Goal: Task Accomplishment & Management: Use online tool/utility

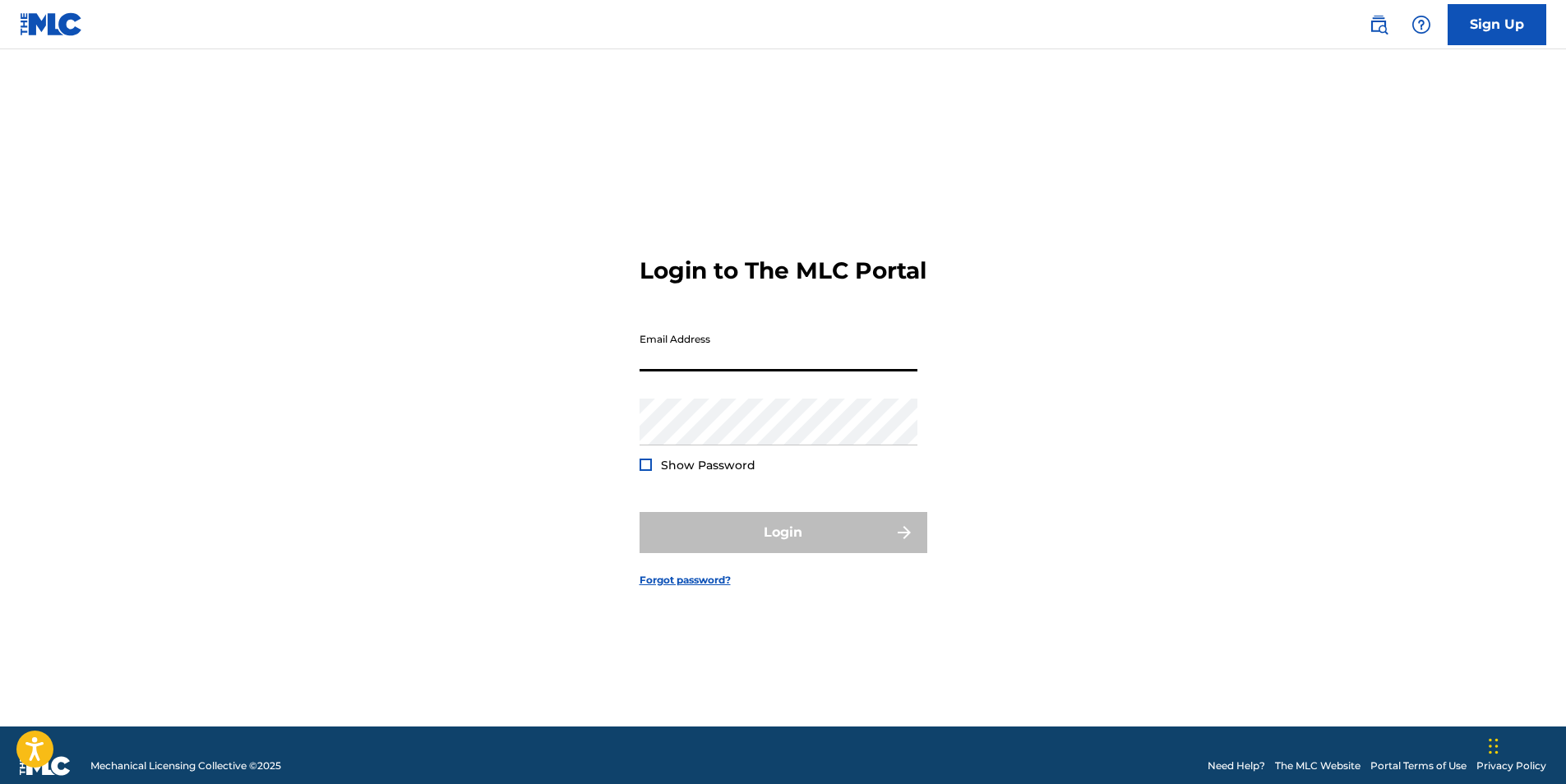
click at [802, 371] on input "Email Address" at bounding box center [778, 348] width 278 height 47
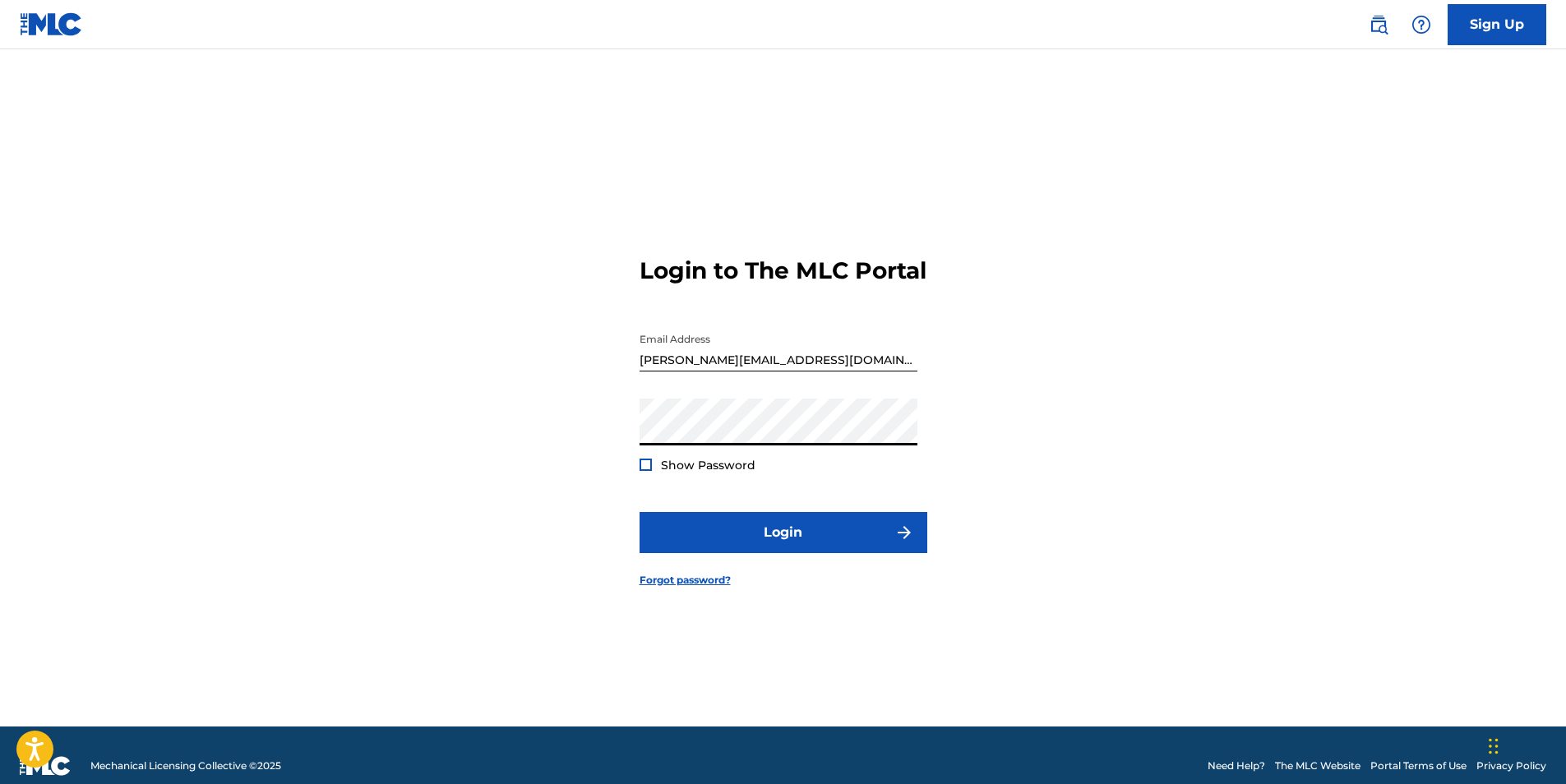
click at [639, 512] on button "Login" at bounding box center [783, 532] width 287 height 41
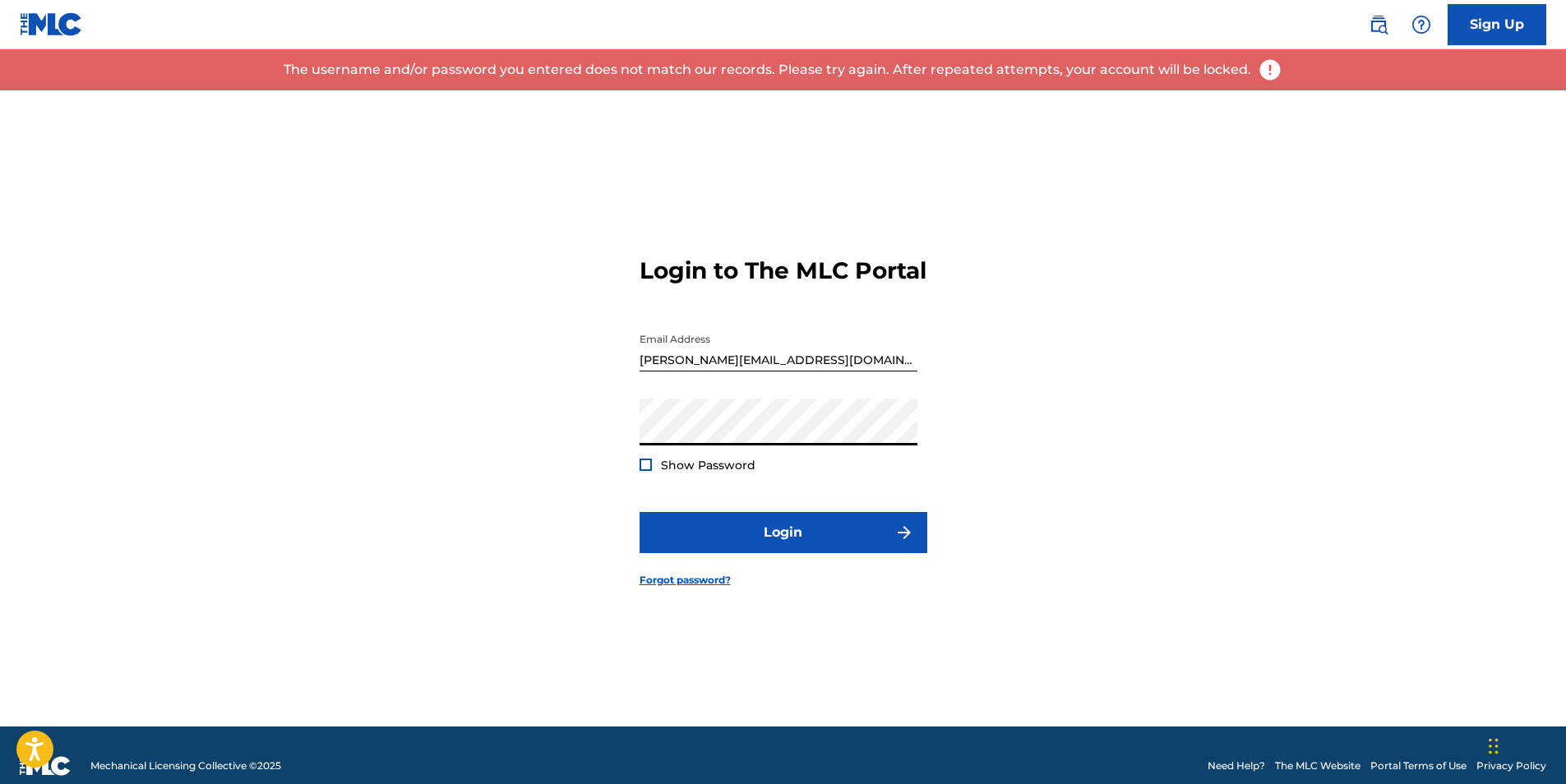
click at [639, 512] on button "Login" at bounding box center [783, 532] width 287 height 41
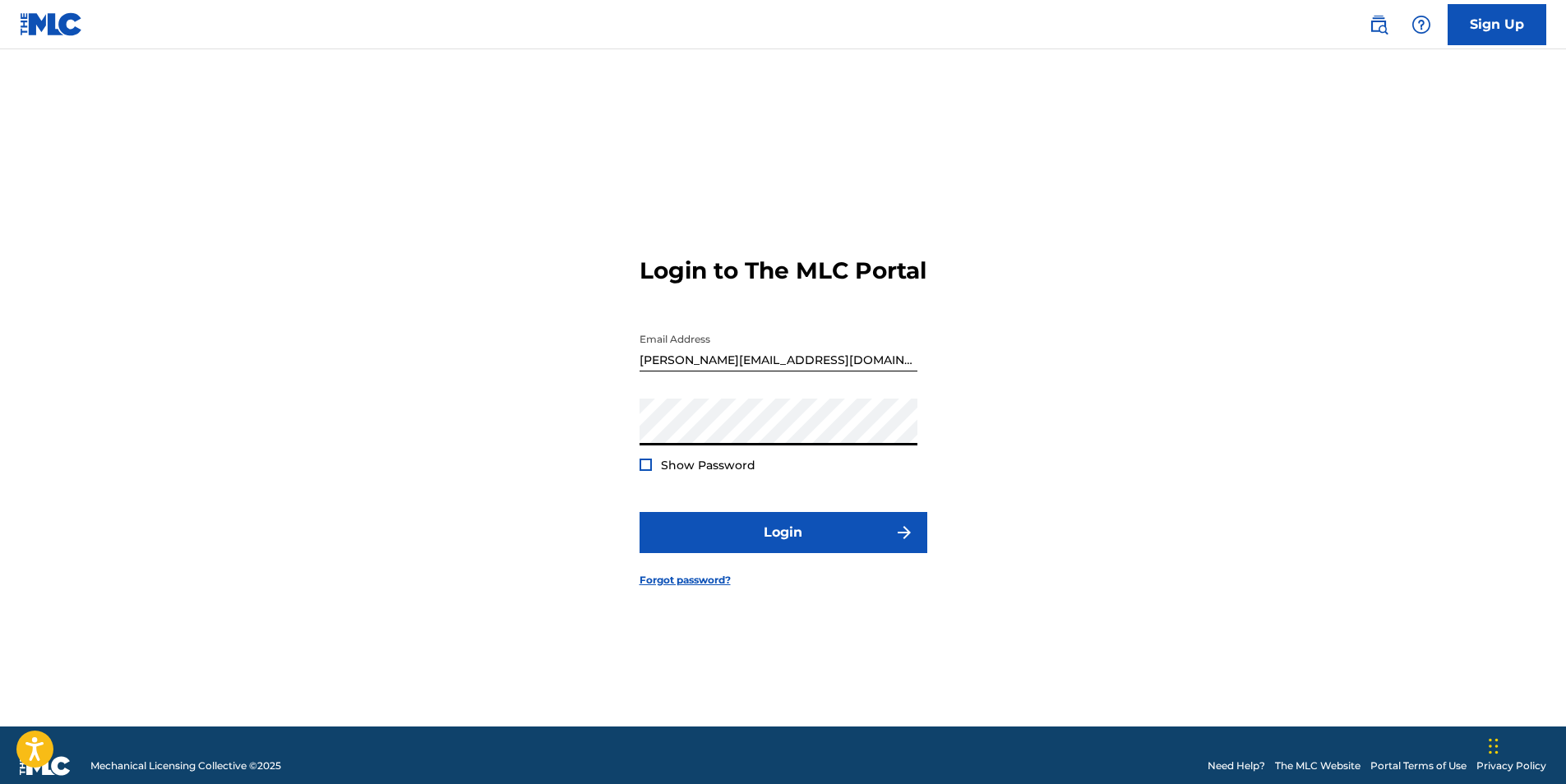
click at [639, 512] on button "Login" at bounding box center [783, 532] width 287 height 41
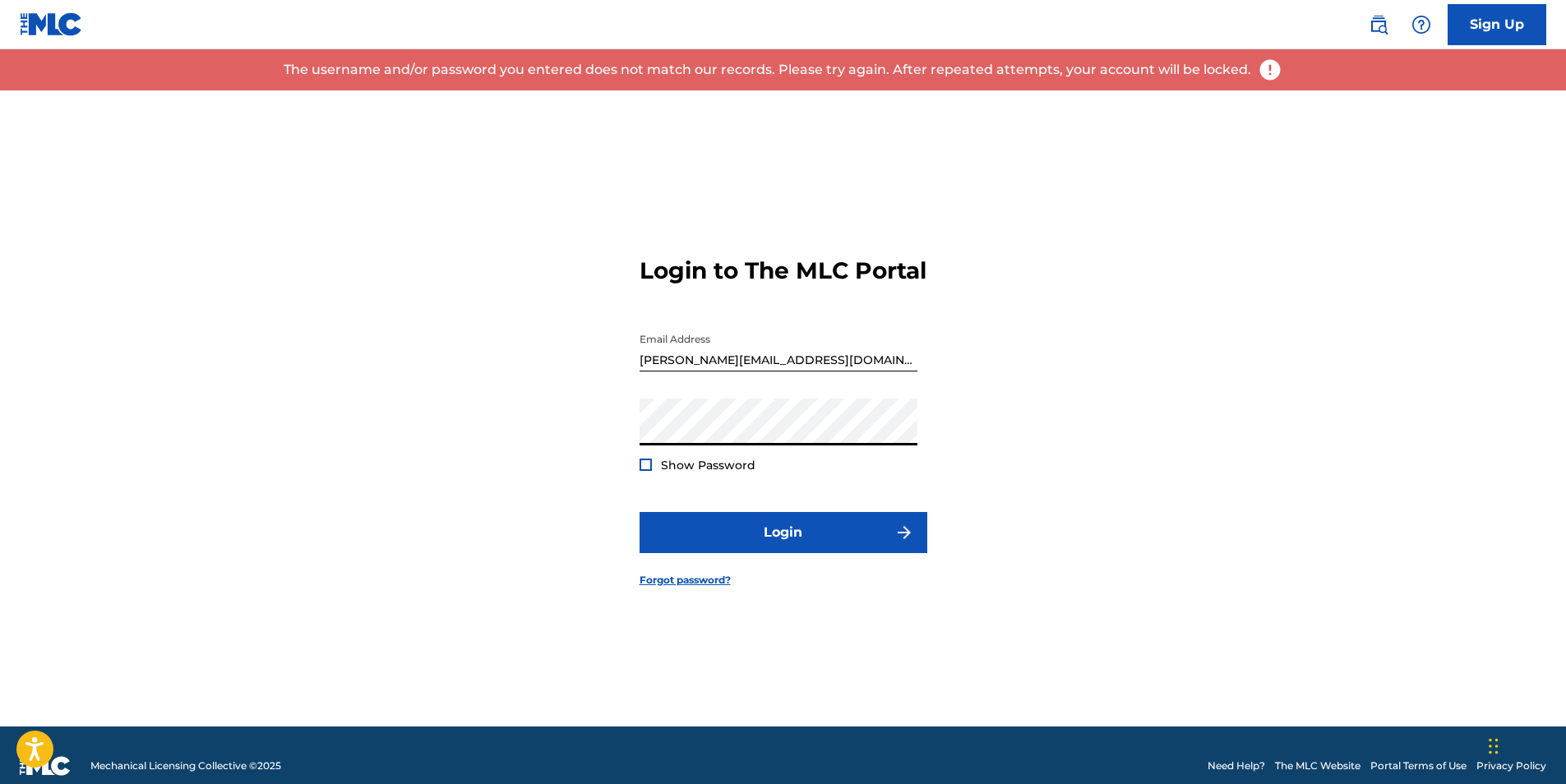
click at [705, 368] on input "[PERSON_NAME][EMAIL_ADDRESS][DOMAIN_NAME]" at bounding box center [778, 348] width 278 height 47
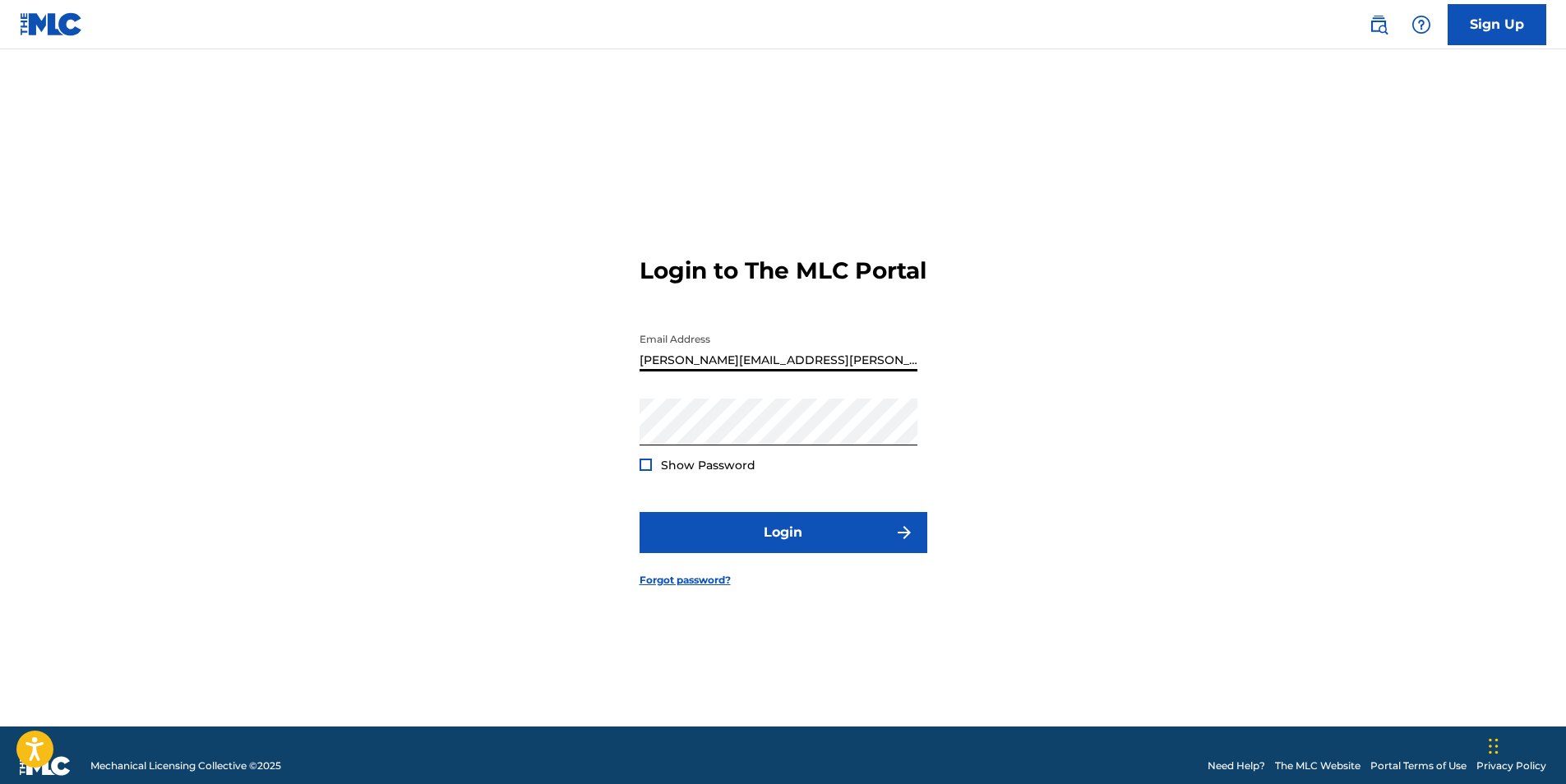
type input "[PERSON_NAME][EMAIL_ADDRESS][PERSON_NAME][DOMAIN_NAME]"
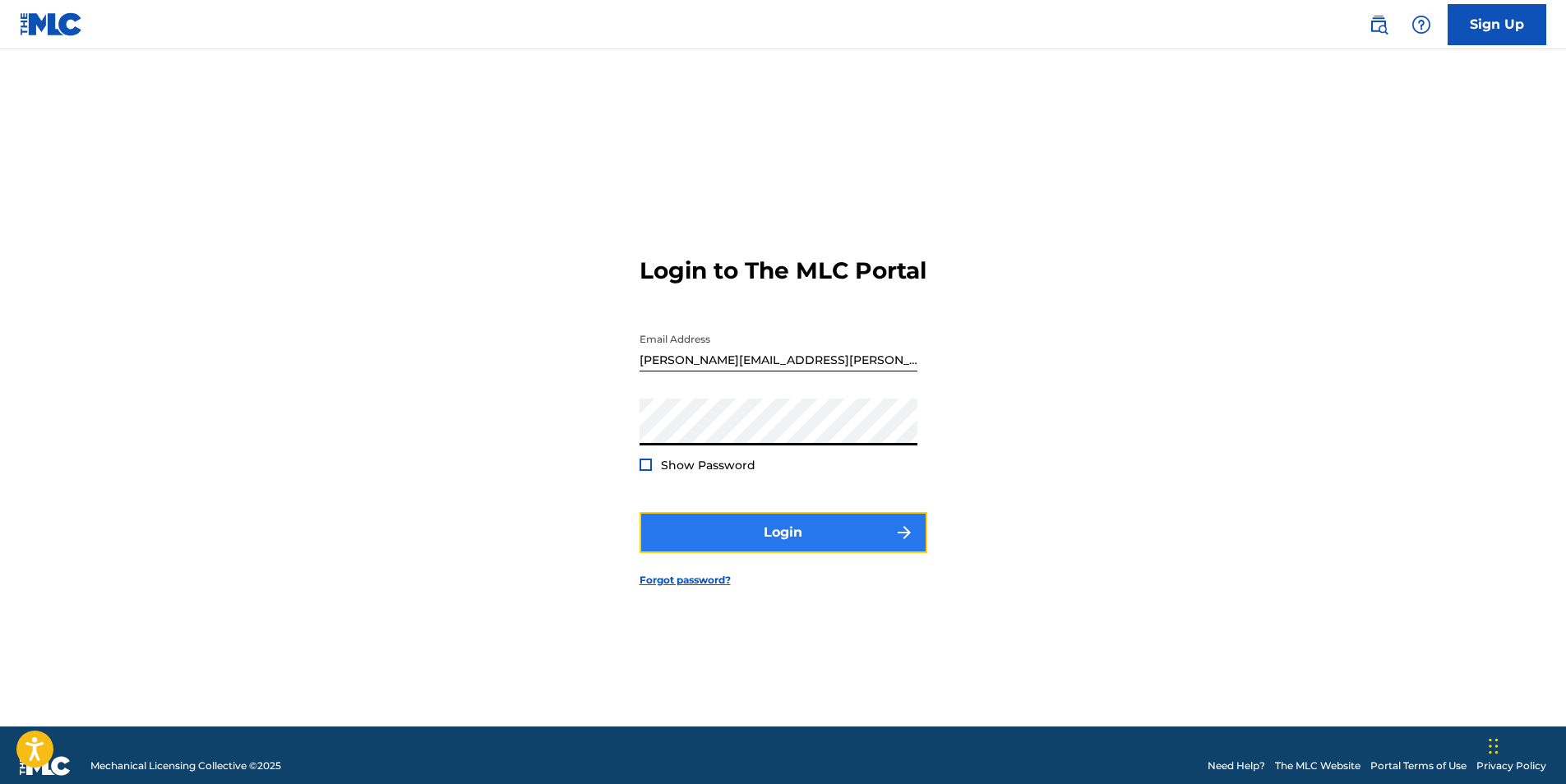
click at [791, 549] on button "Login" at bounding box center [783, 532] width 287 height 41
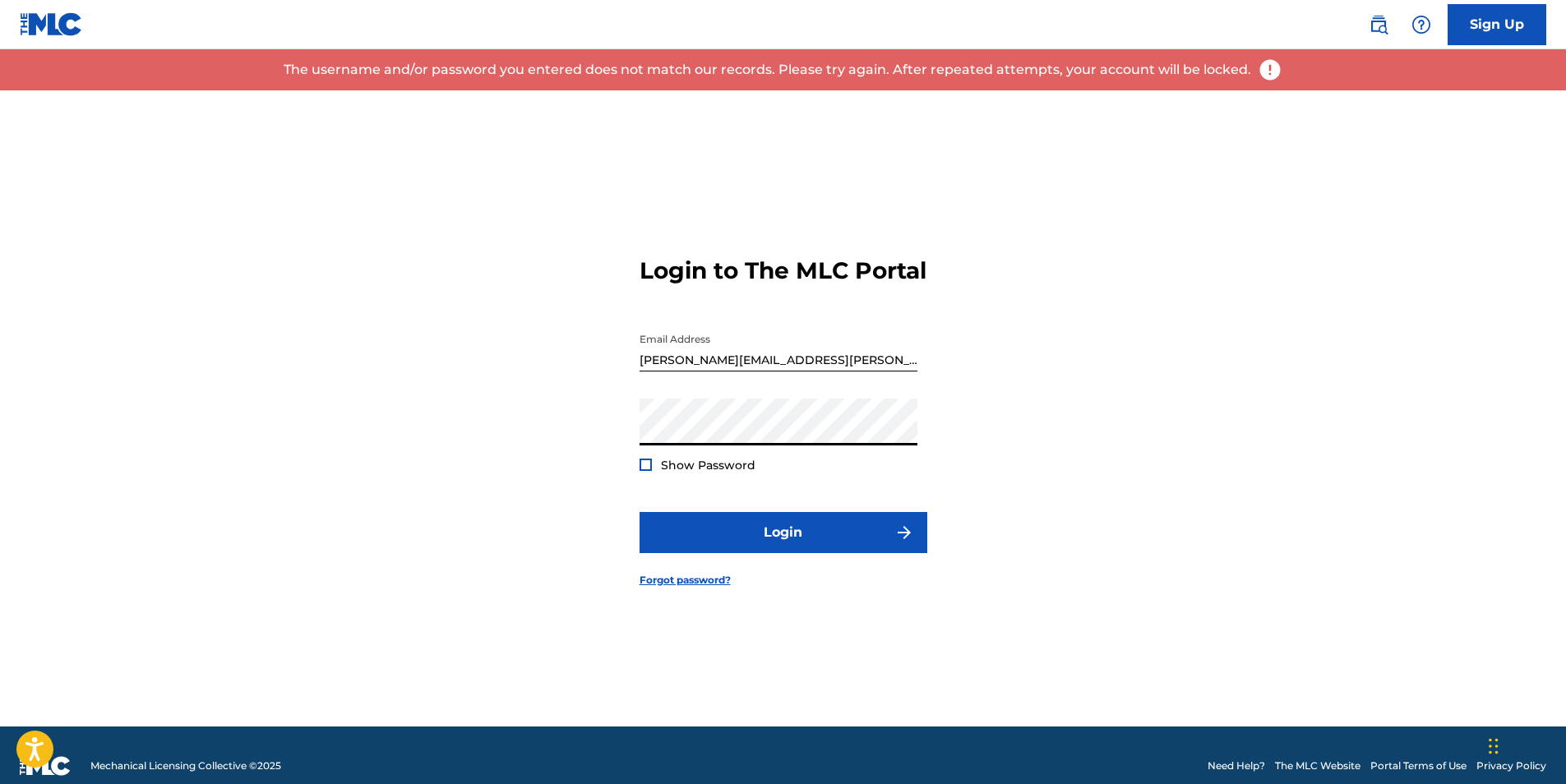
click at [639, 512] on button "Login" at bounding box center [783, 532] width 287 height 41
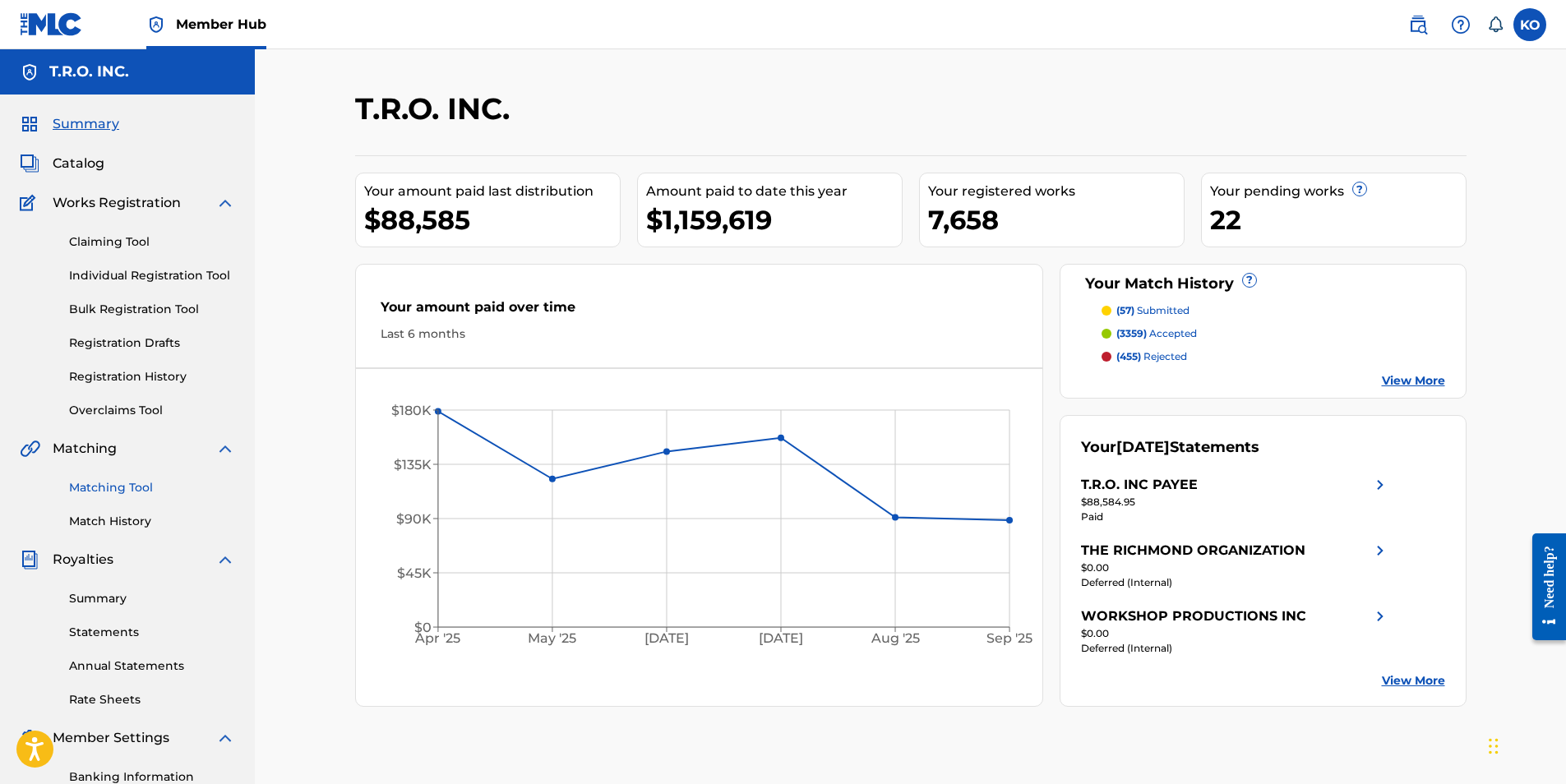
click at [131, 493] on link "Matching Tool" at bounding box center [152, 488] width 166 height 17
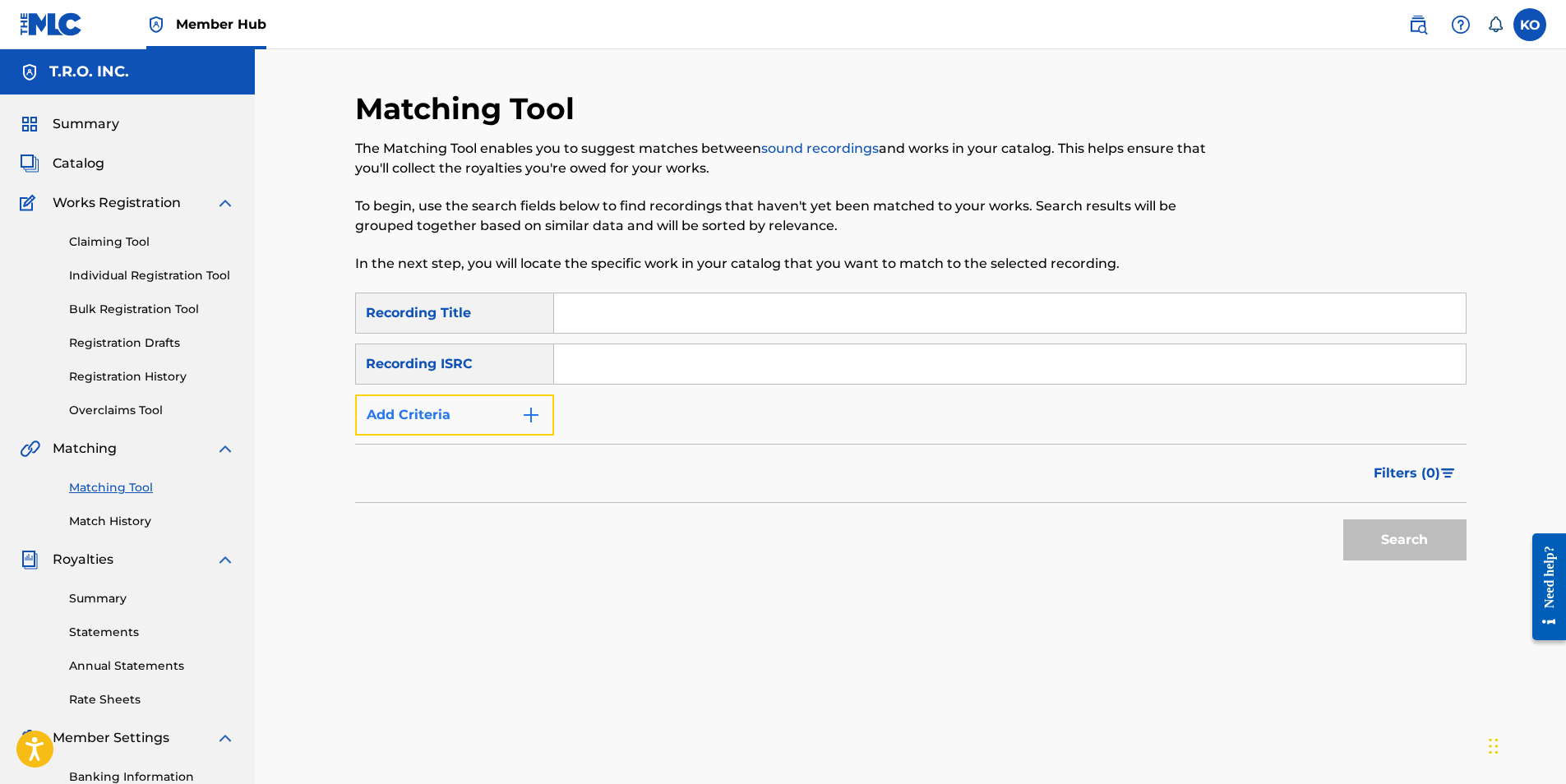
click at [537, 419] on img "Search Form" at bounding box center [531, 414] width 19 height 19
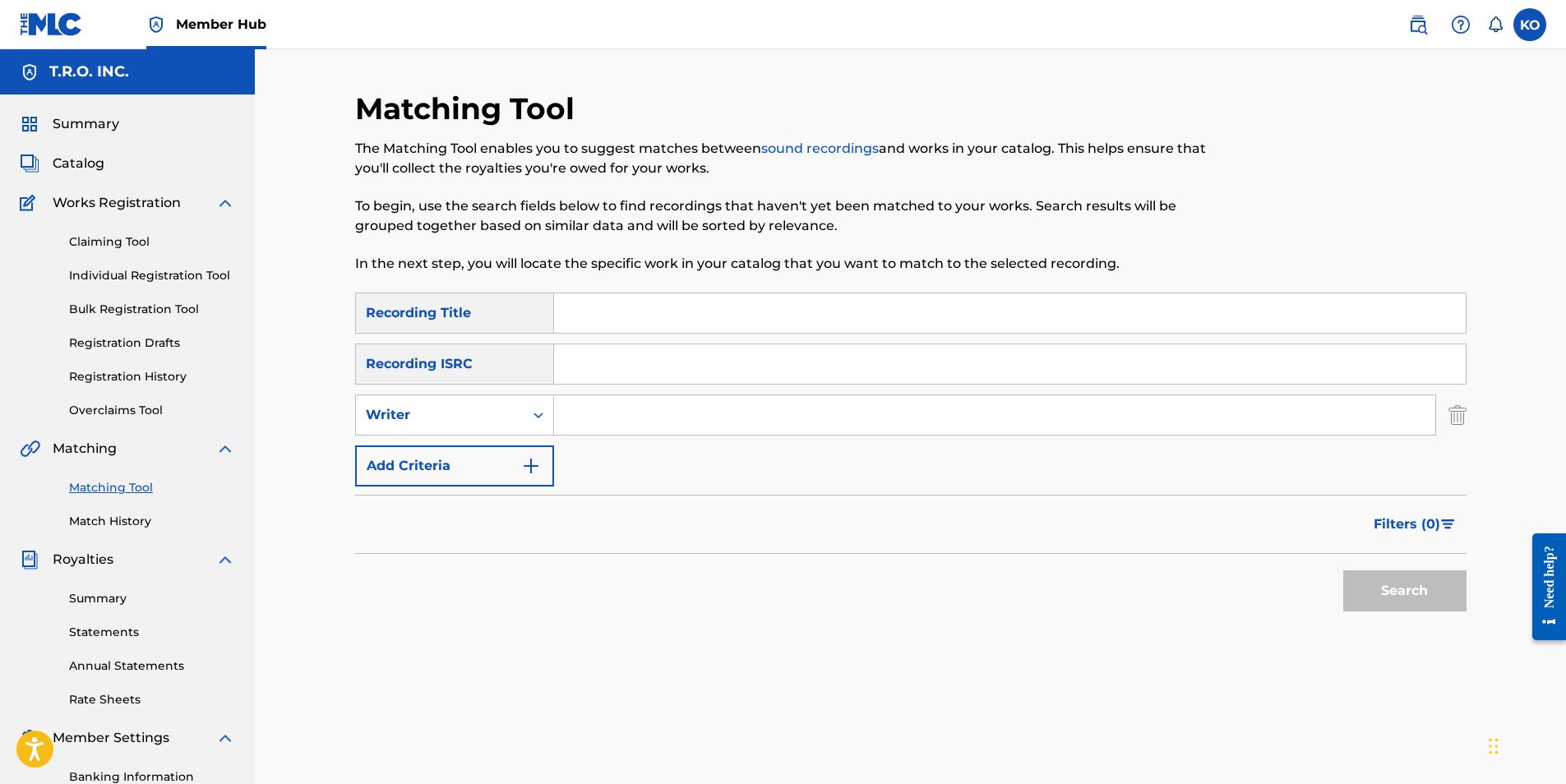
click at [668, 419] on input "Search Form" at bounding box center [995, 414] width 881 height 40
type input "[PERSON_NAME]"
click at [1343, 570] on button "Search" at bounding box center [1404, 590] width 123 height 41
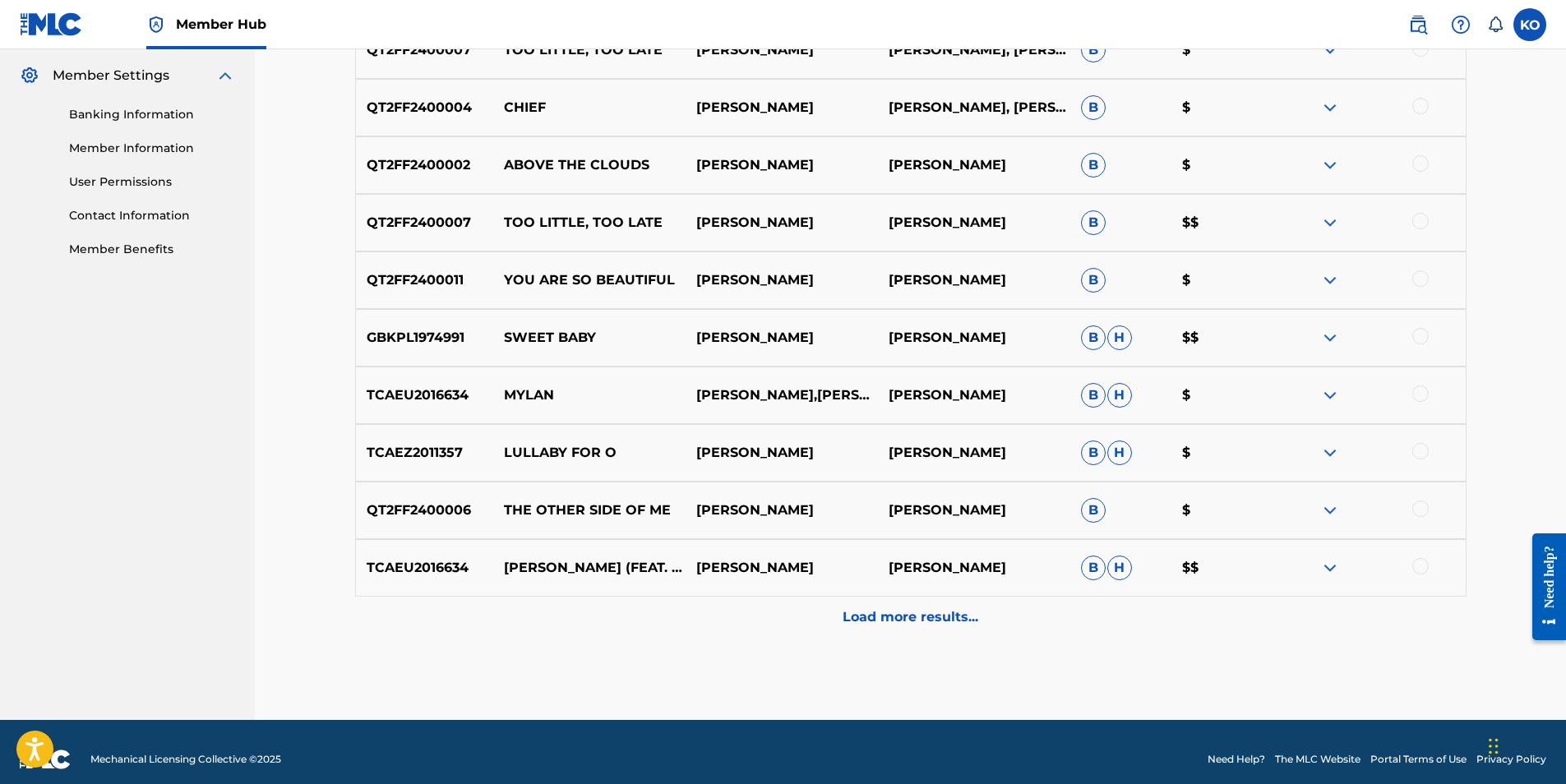
scroll to position [677, 0]
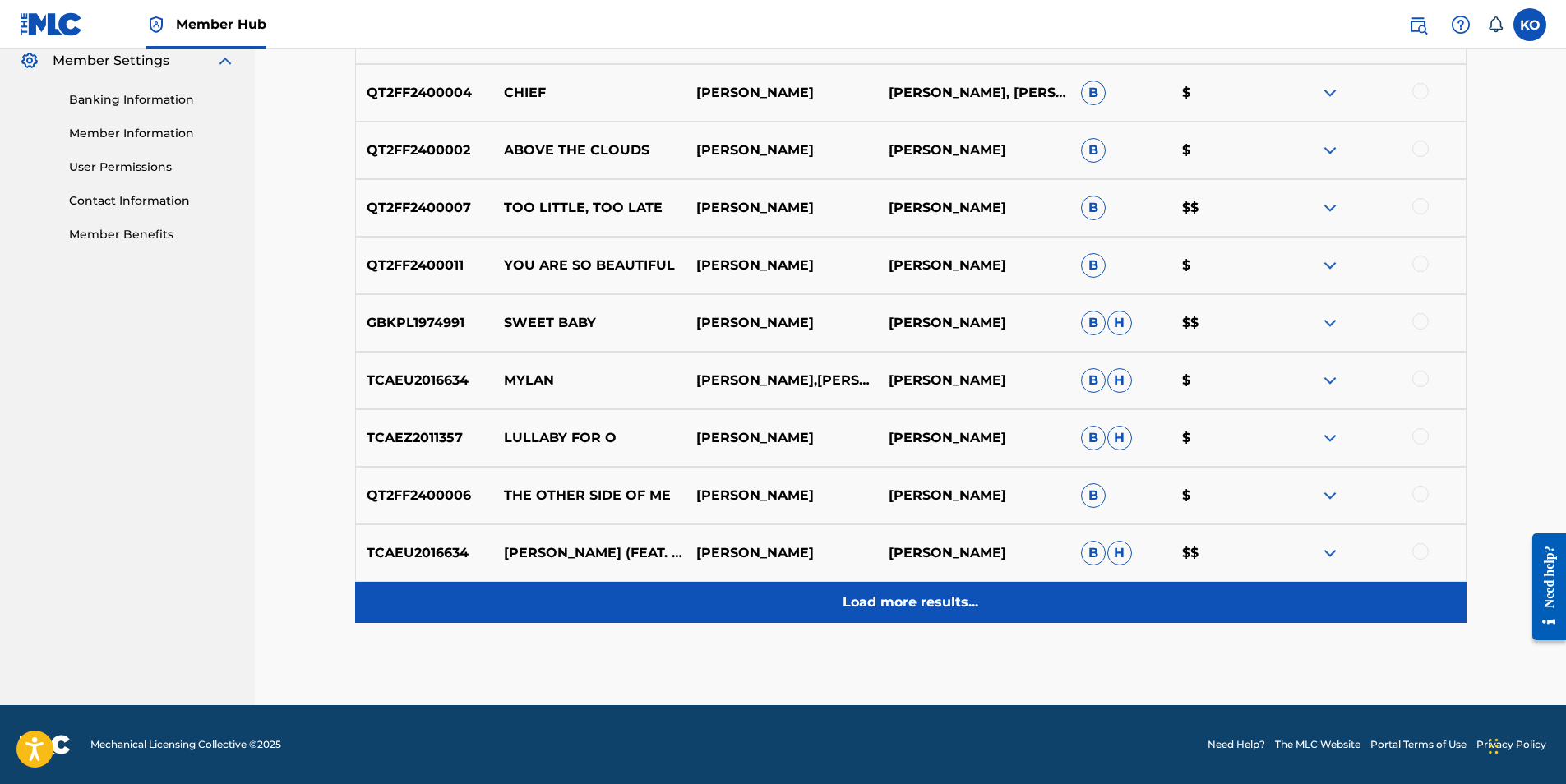
click at [896, 601] on p "Load more results..." at bounding box center [910, 601] width 136 height 19
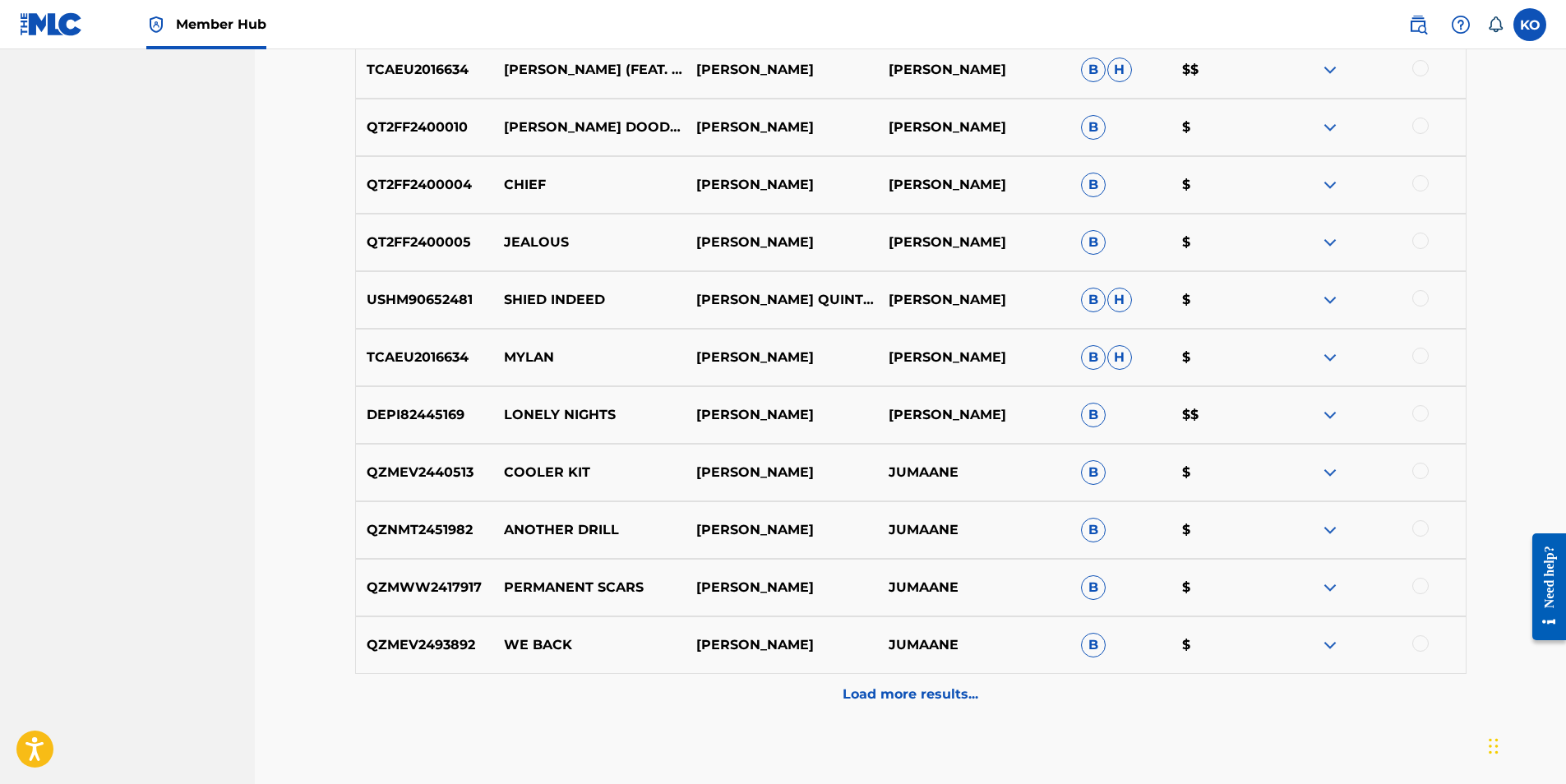
scroll to position [1170, 0]
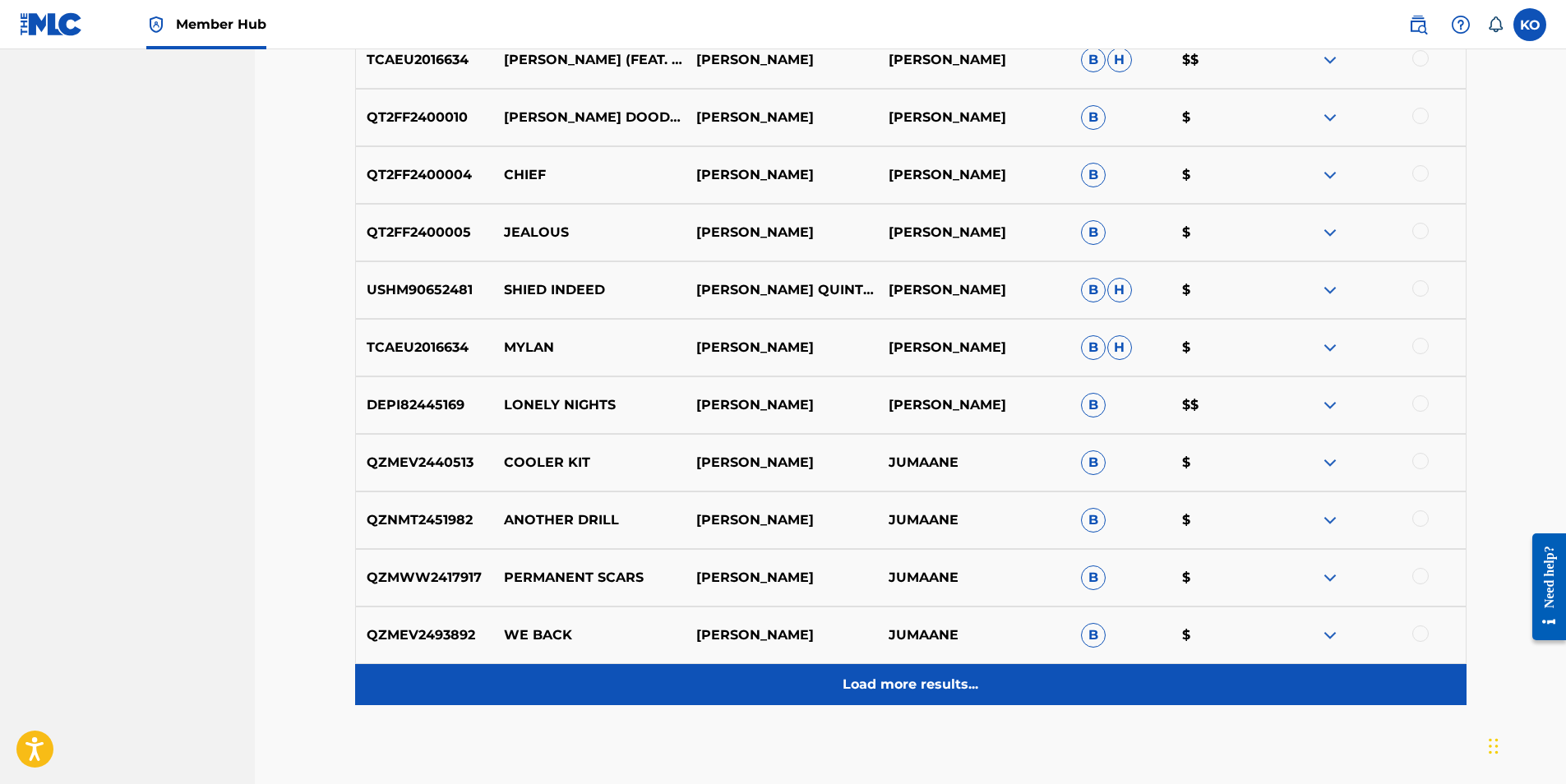
click at [907, 684] on p "Load more results..." at bounding box center [910, 684] width 136 height 19
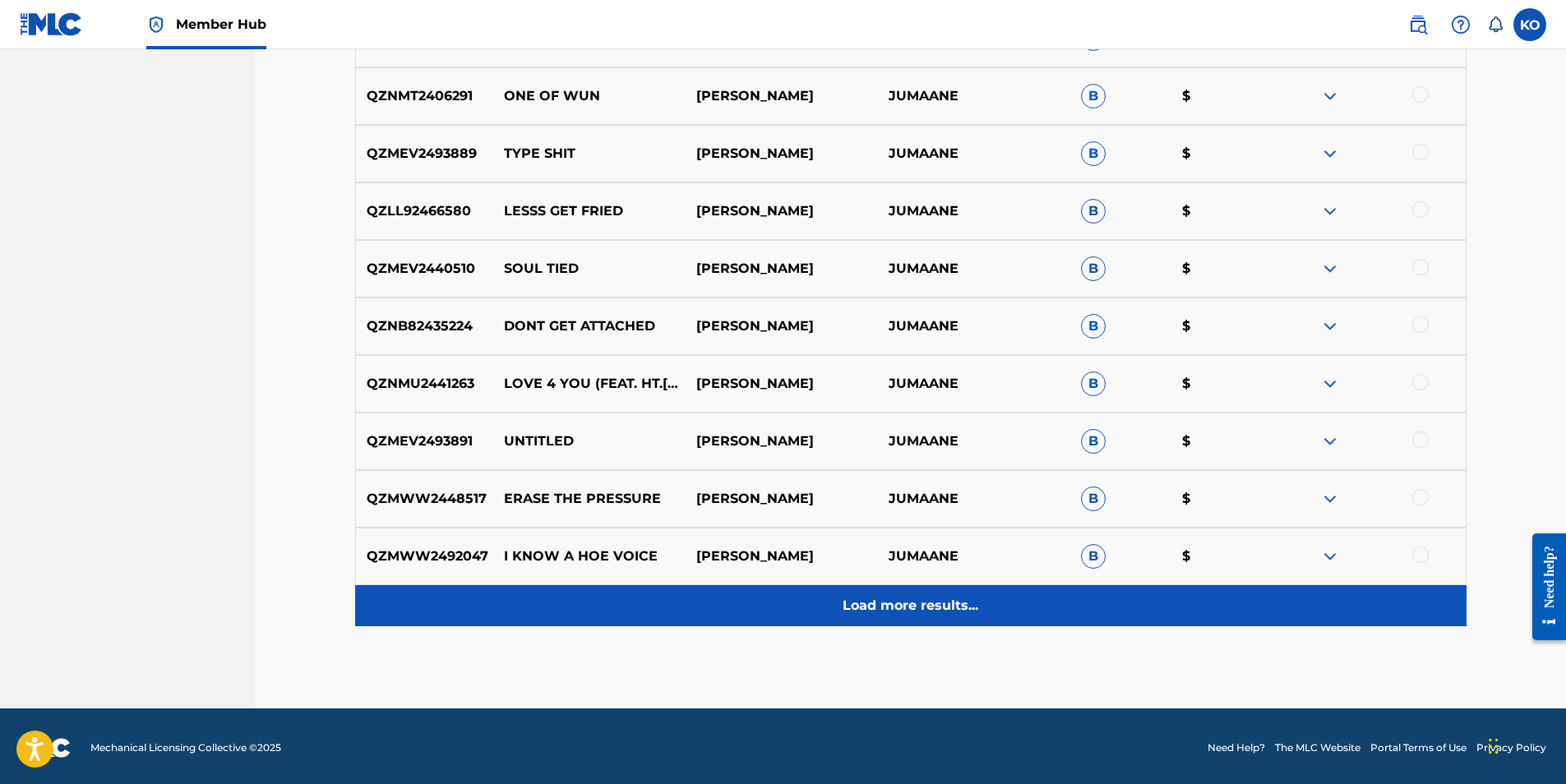
scroll to position [1827, 0]
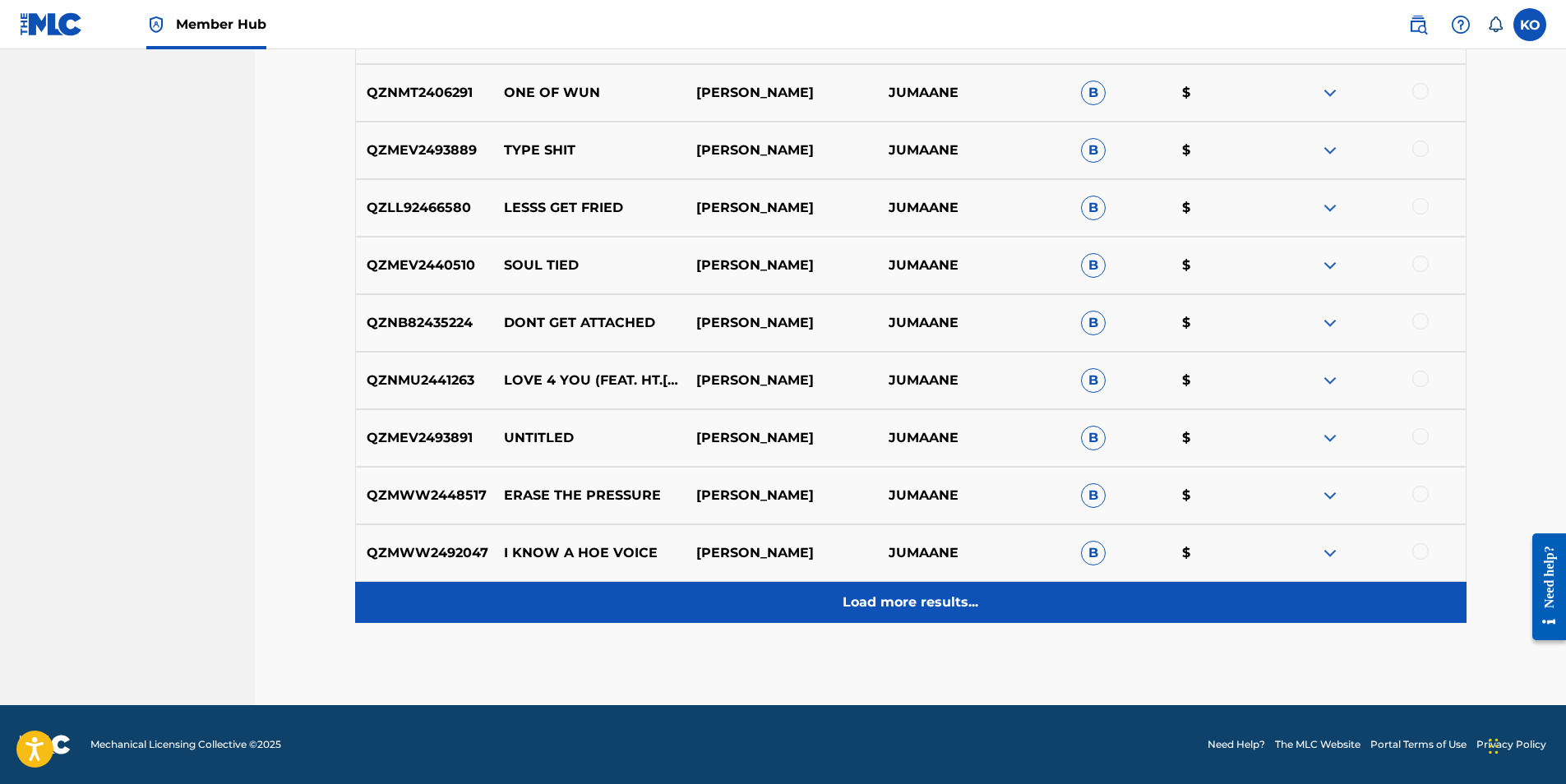
click at [952, 603] on p "Load more results..." at bounding box center [910, 601] width 136 height 19
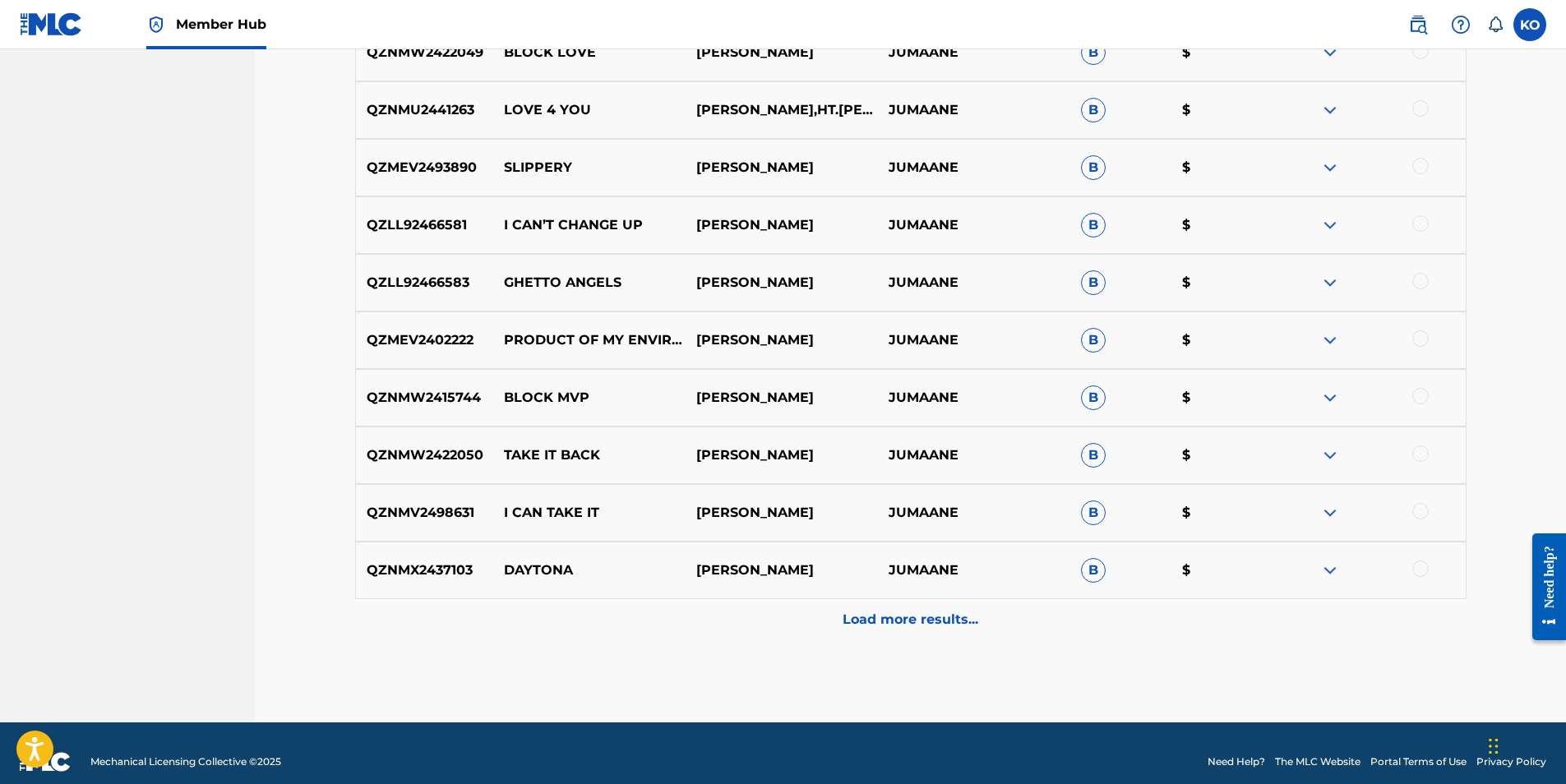
scroll to position [2403, 0]
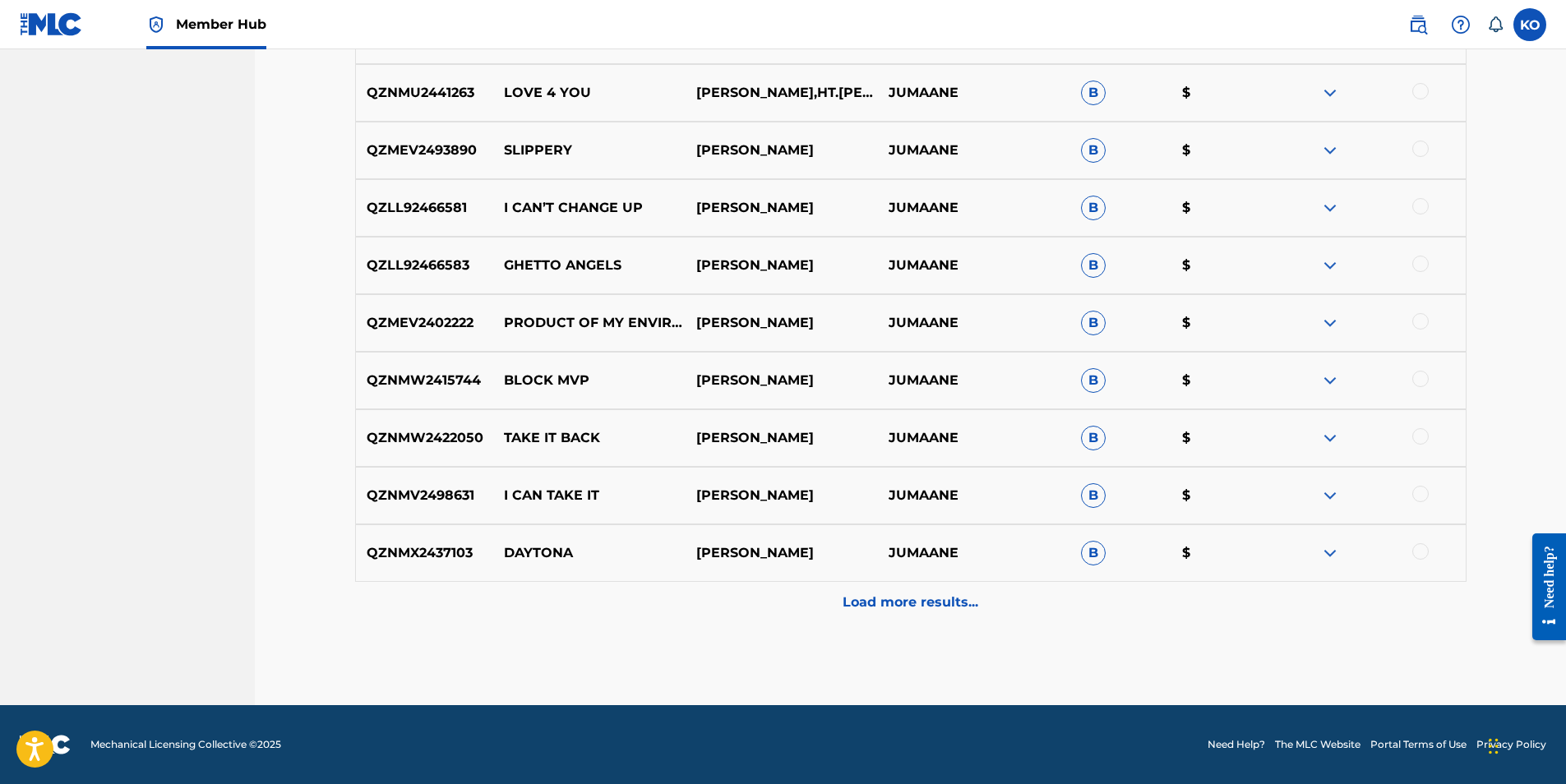
click at [952, 603] on p "Load more results..." at bounding box center [910, 601] width 136 height 19
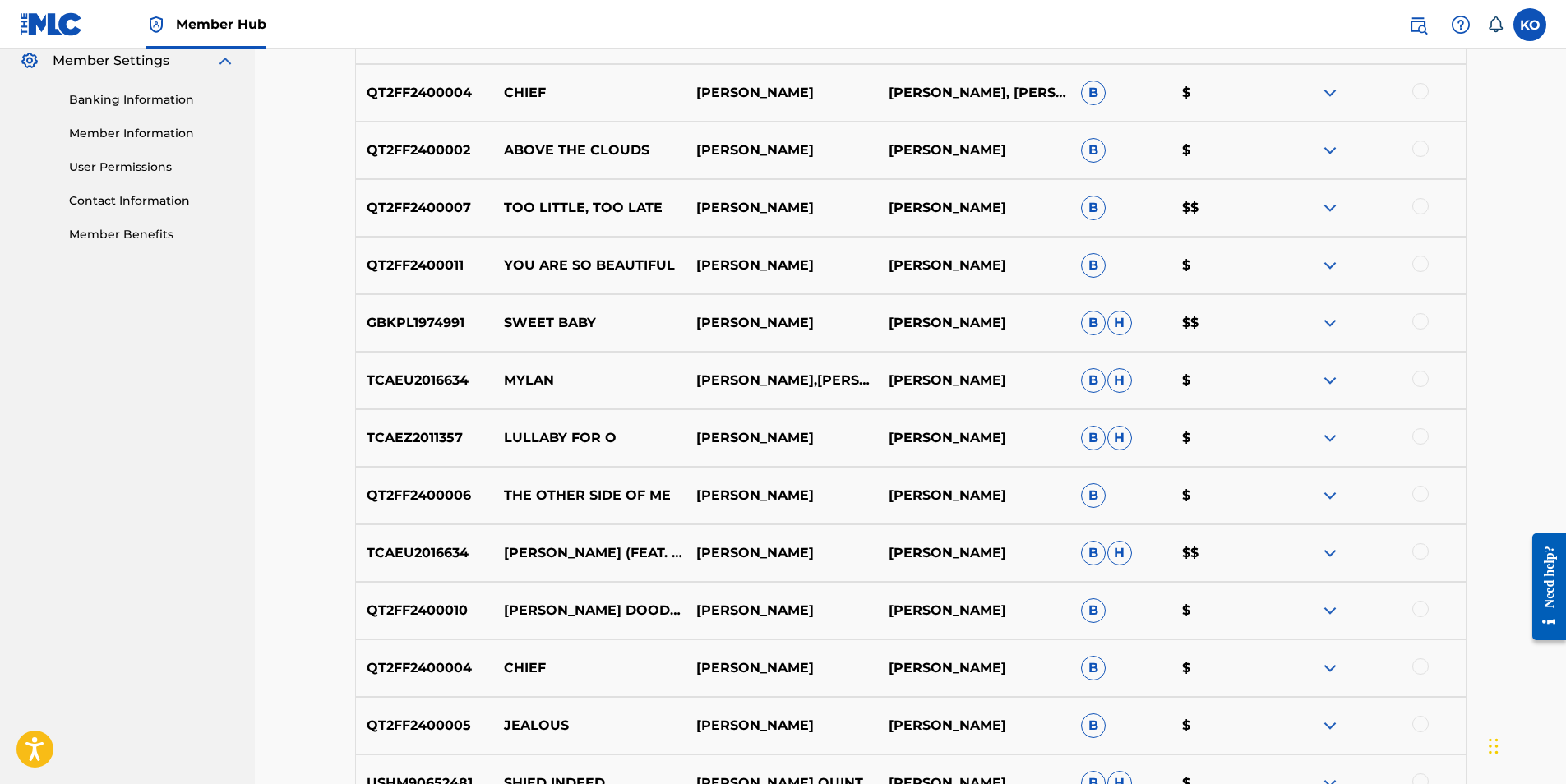
scroll to position [184, 0]
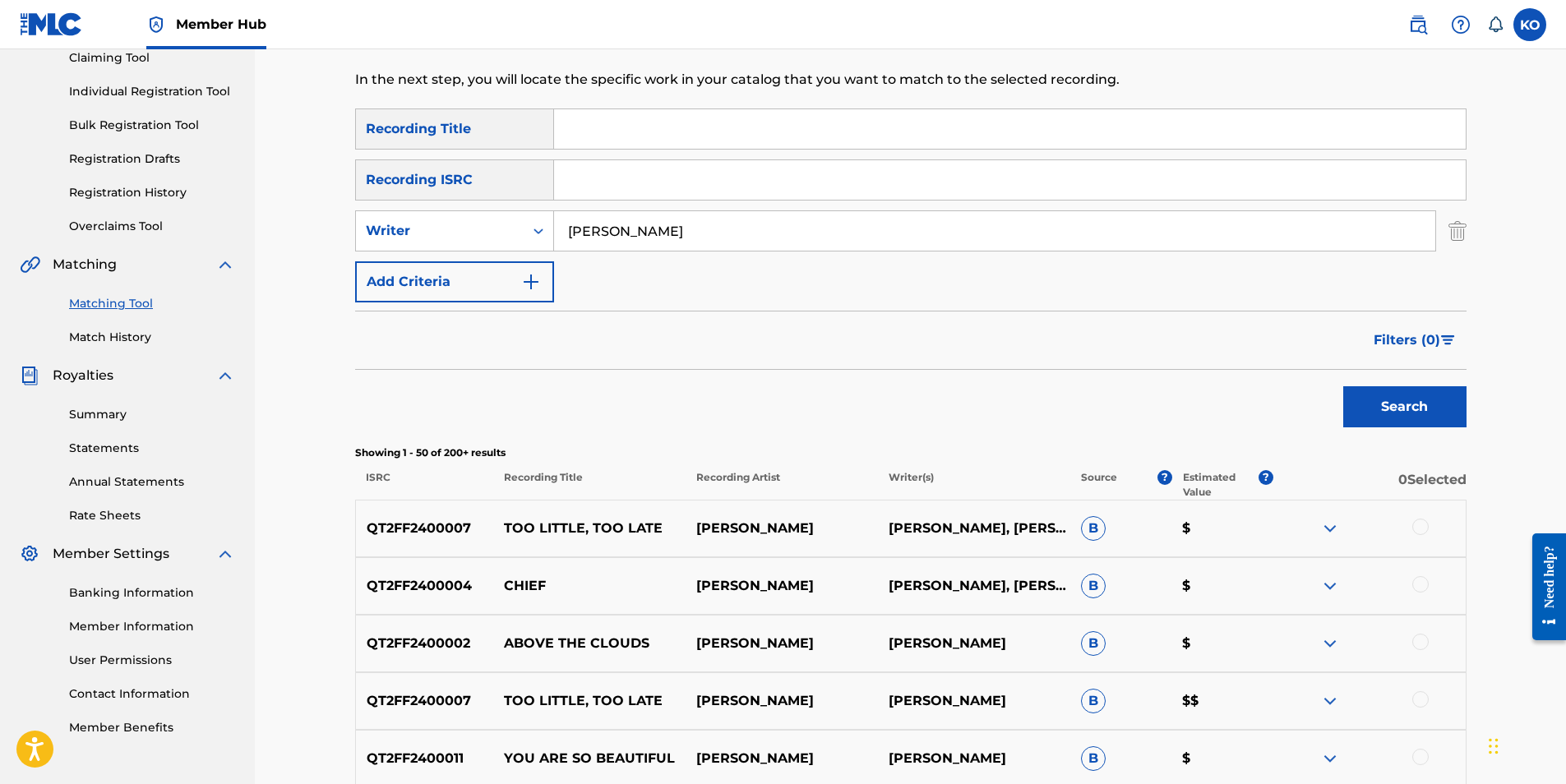
click at [1094, 705] on span "B" at bounding box center [1093, 701] width 24 height 24
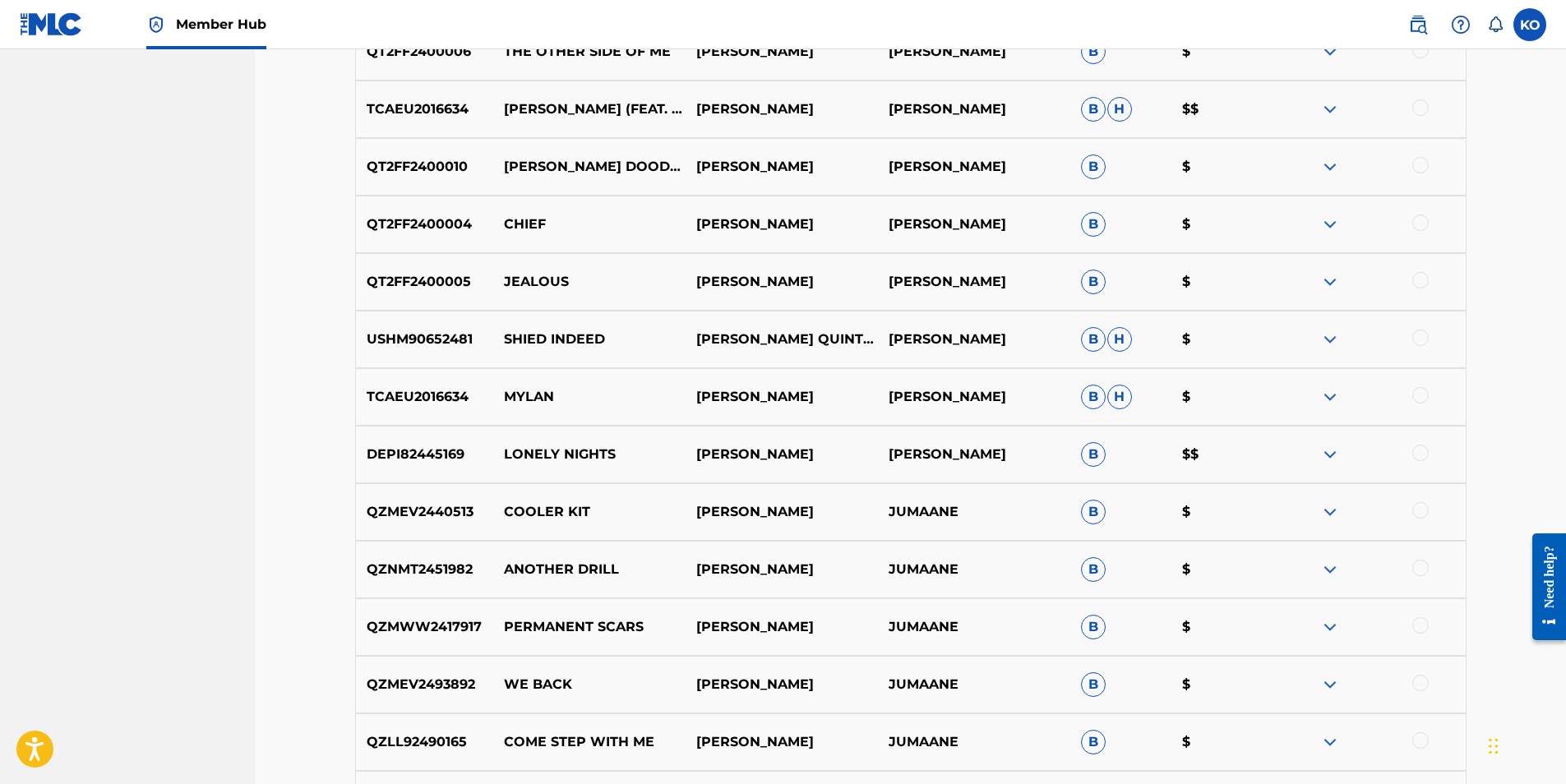
scroll to position [1088, 0]
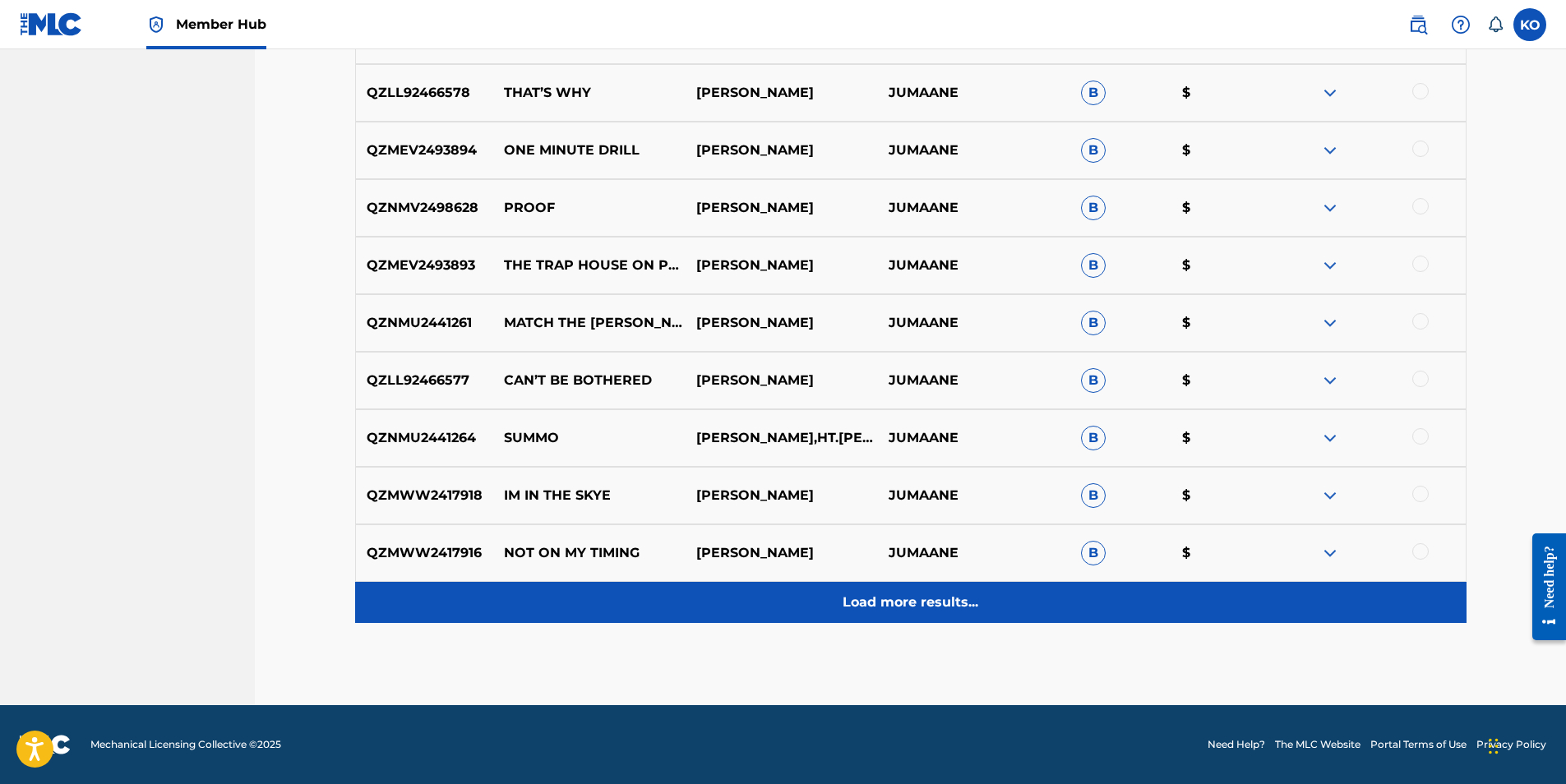
click at [924, 593] on p "Load more results..." at bounding box center [910, 601] width 136 height 19
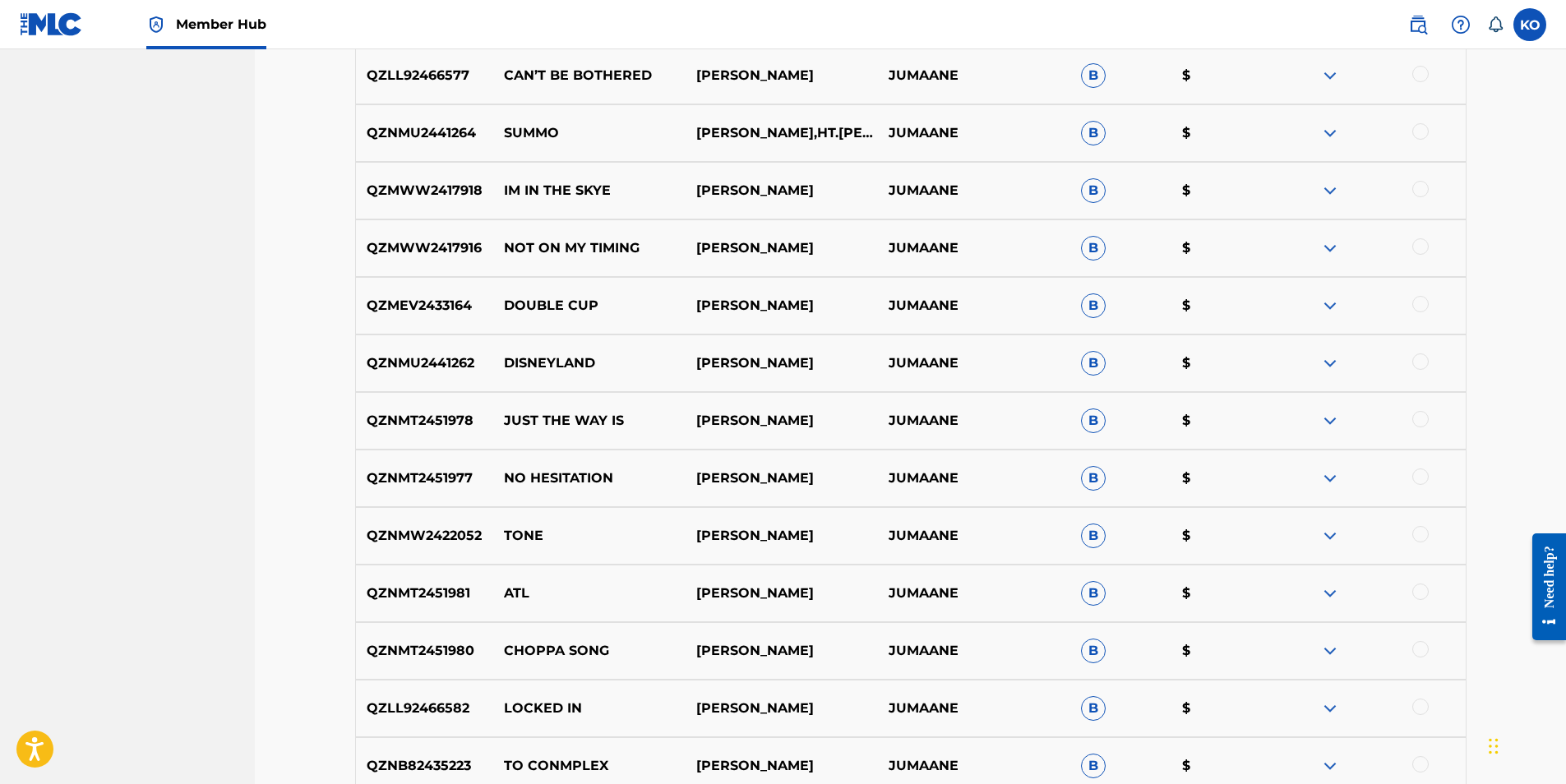
scroll to position [3553, 0]
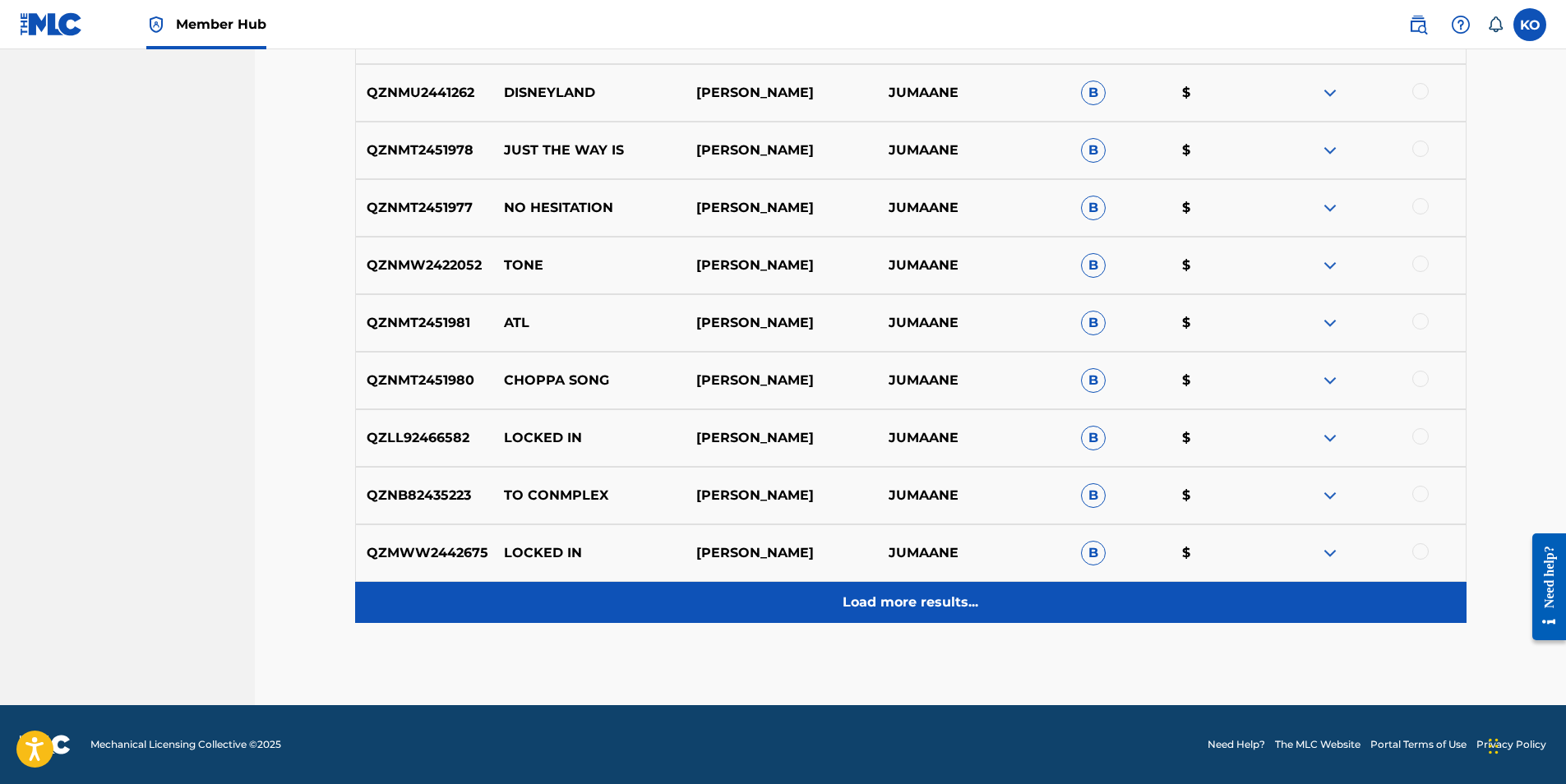
click at [914, 608] on p "Load more results..." at bounding box center [910, 601] width 136 height 19
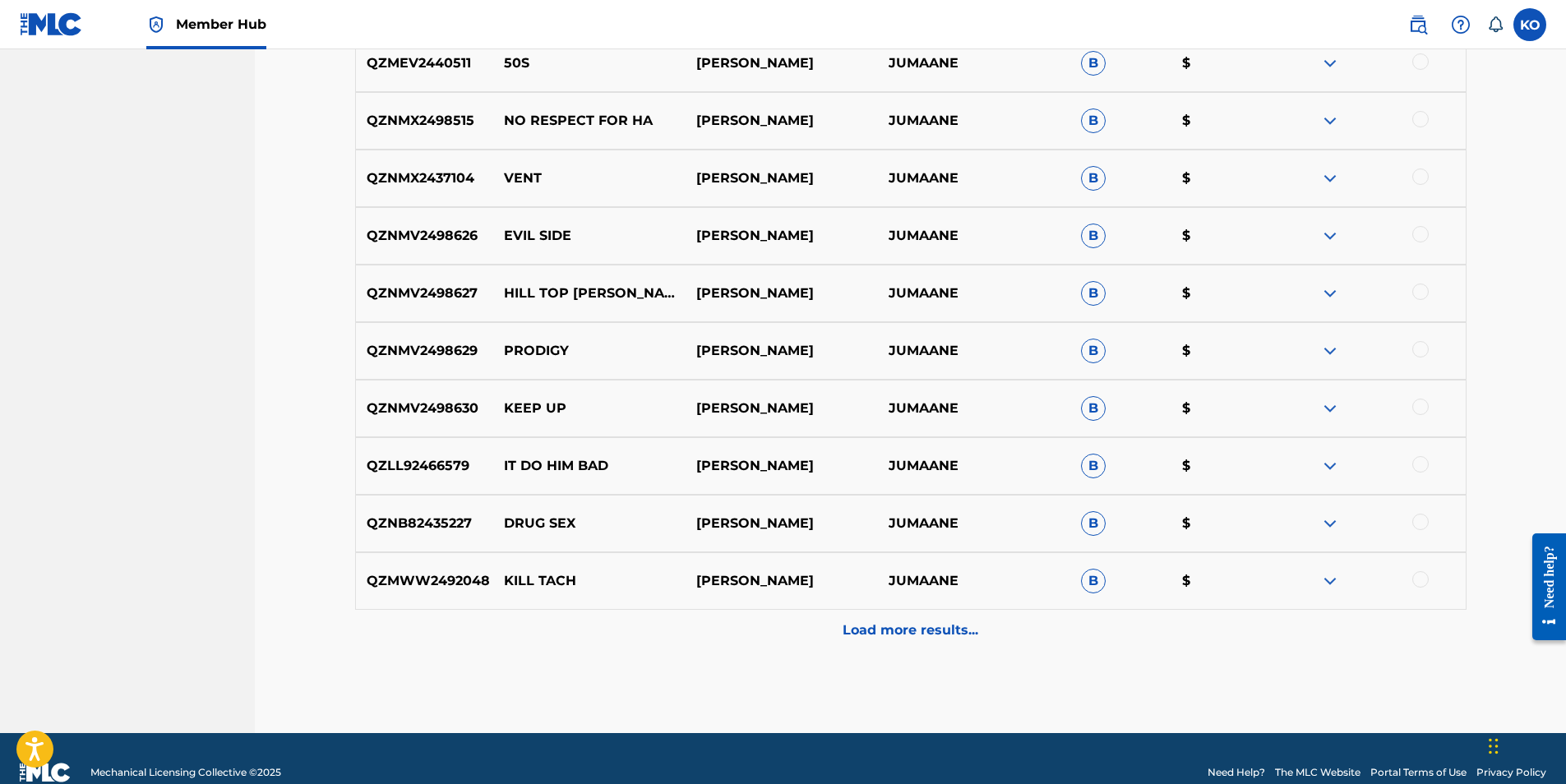
scroll to position [4128, 0]
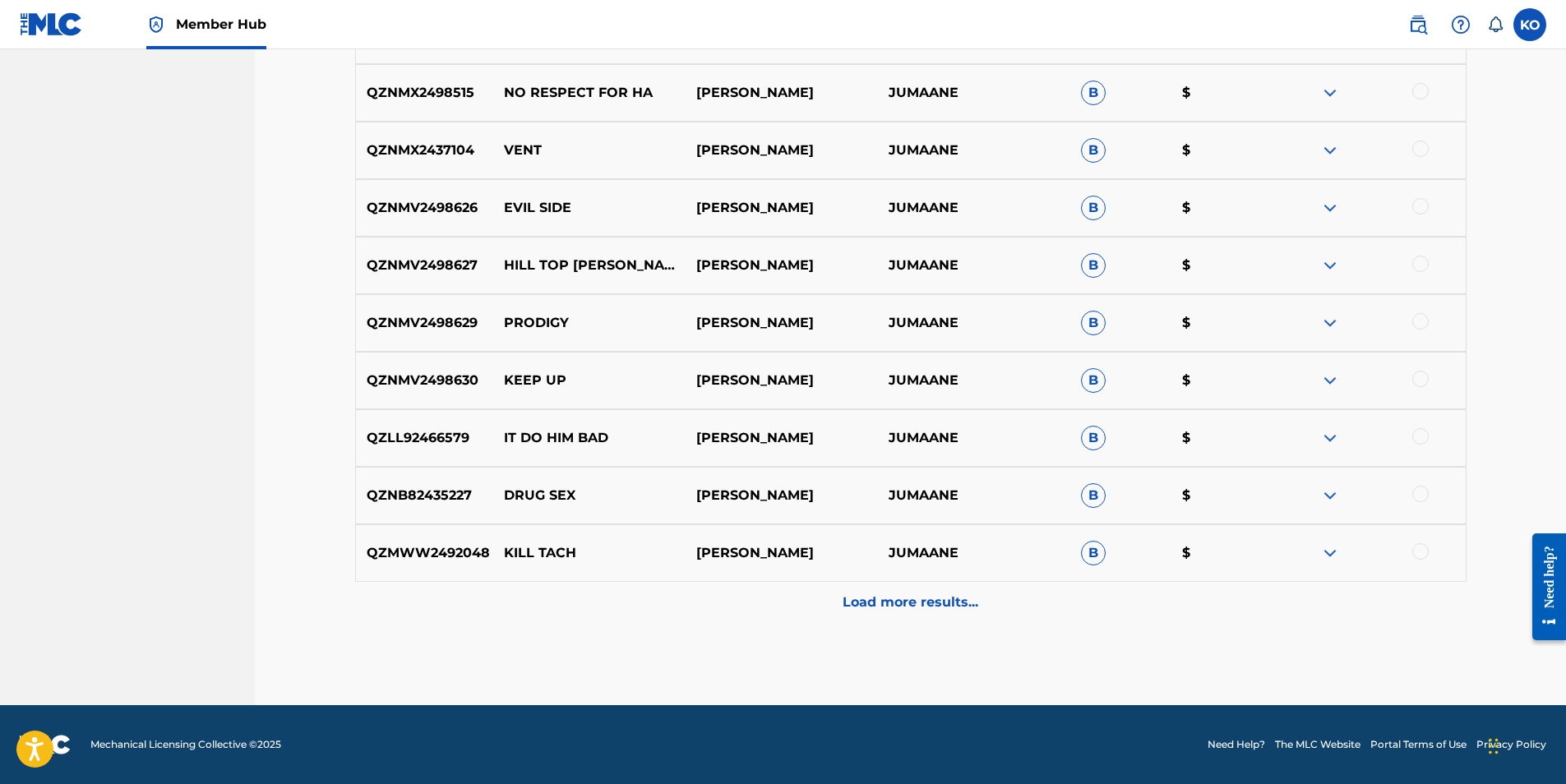
click at [914, 608] on p "Load more results..." at bounding box center [910, 601] width 136 height 19
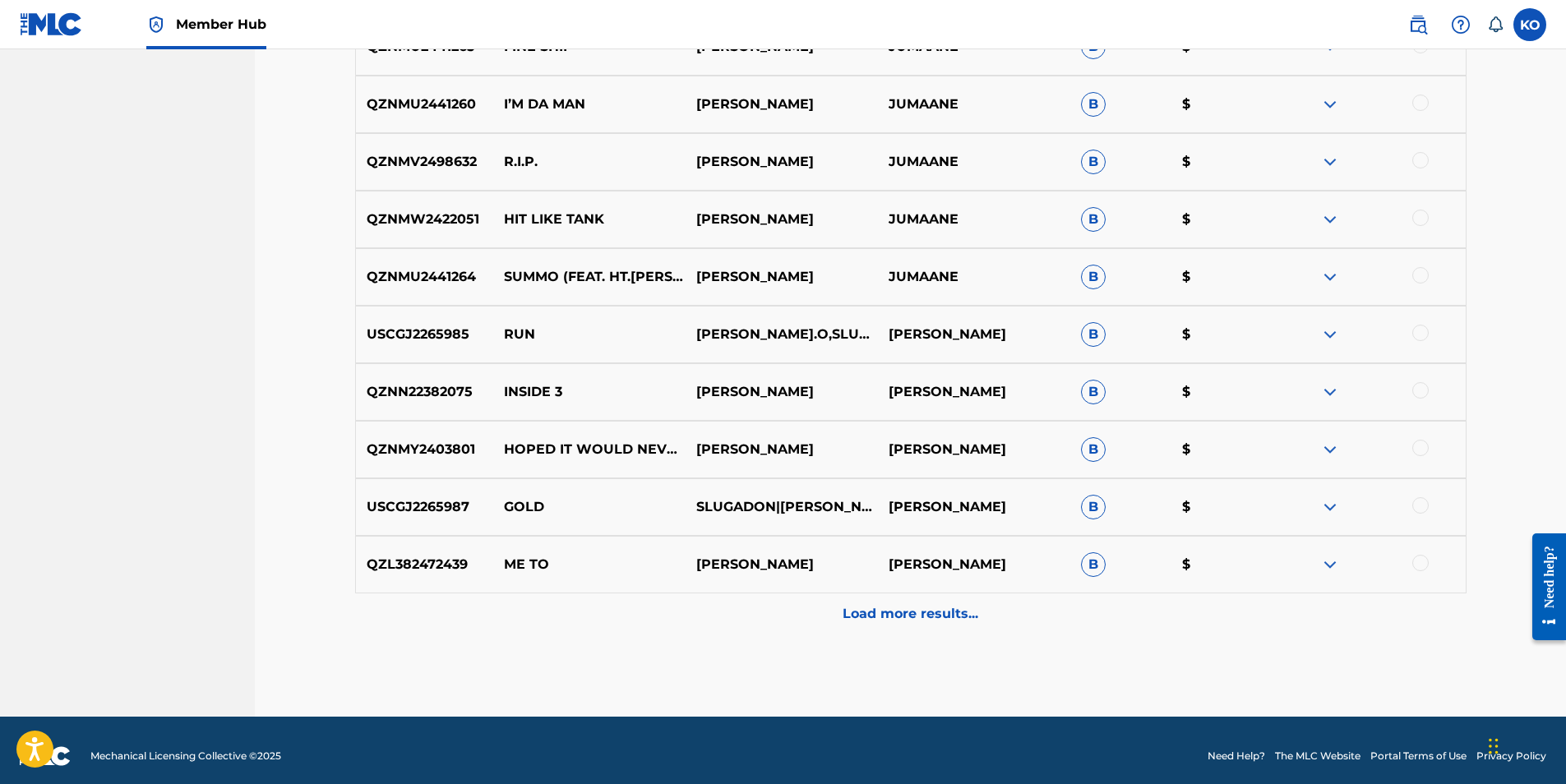
scroll to position [4703, 0]
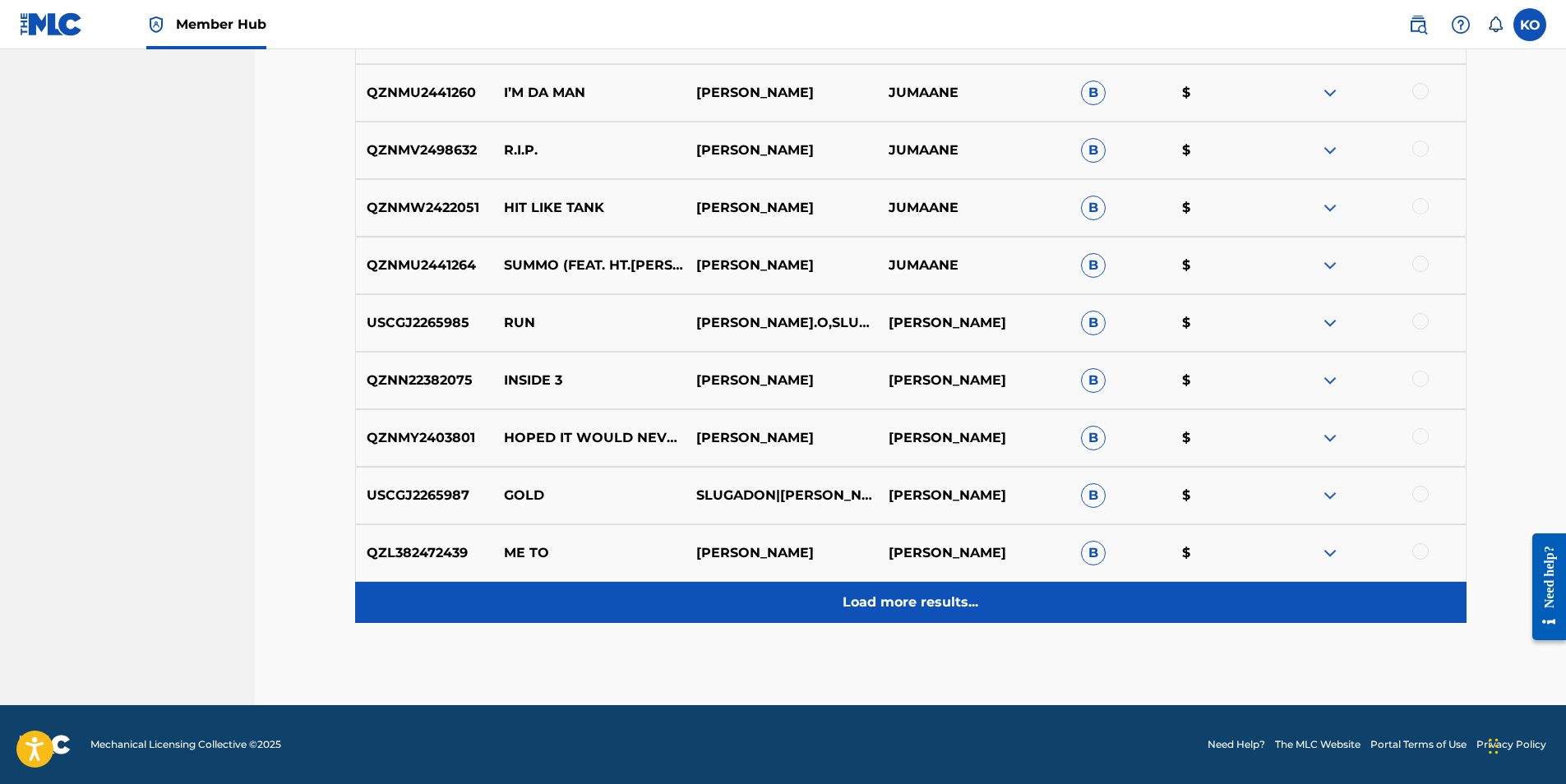
click at [913, 601] on p "Load more results..." at bounding box center [910, 601] width 136 height 19
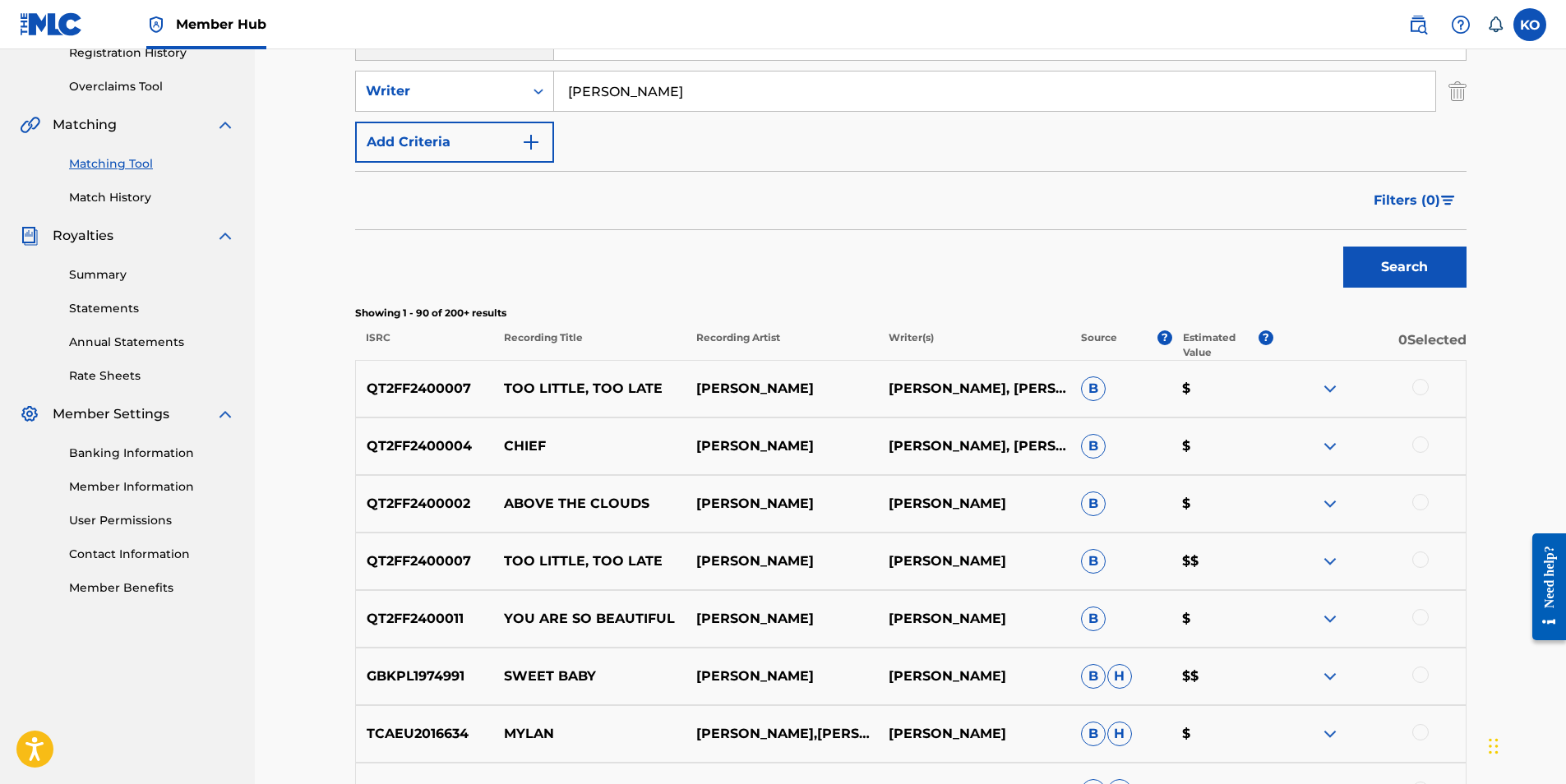
scroll to position [298, 0]
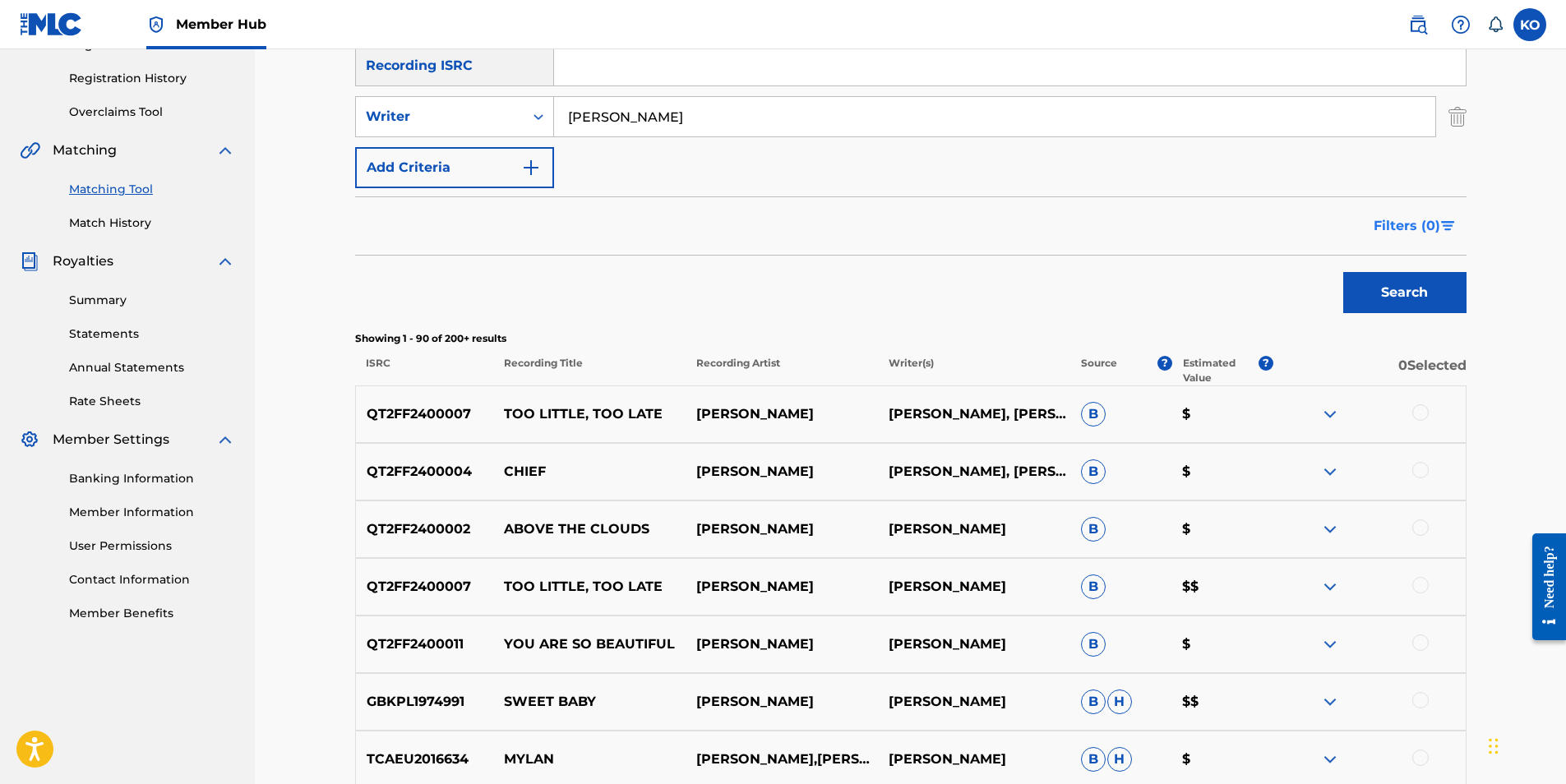
click at [1424, 220] on span "Filters ( 0 )" at bounding box center [1406, 226] width 67 height 19
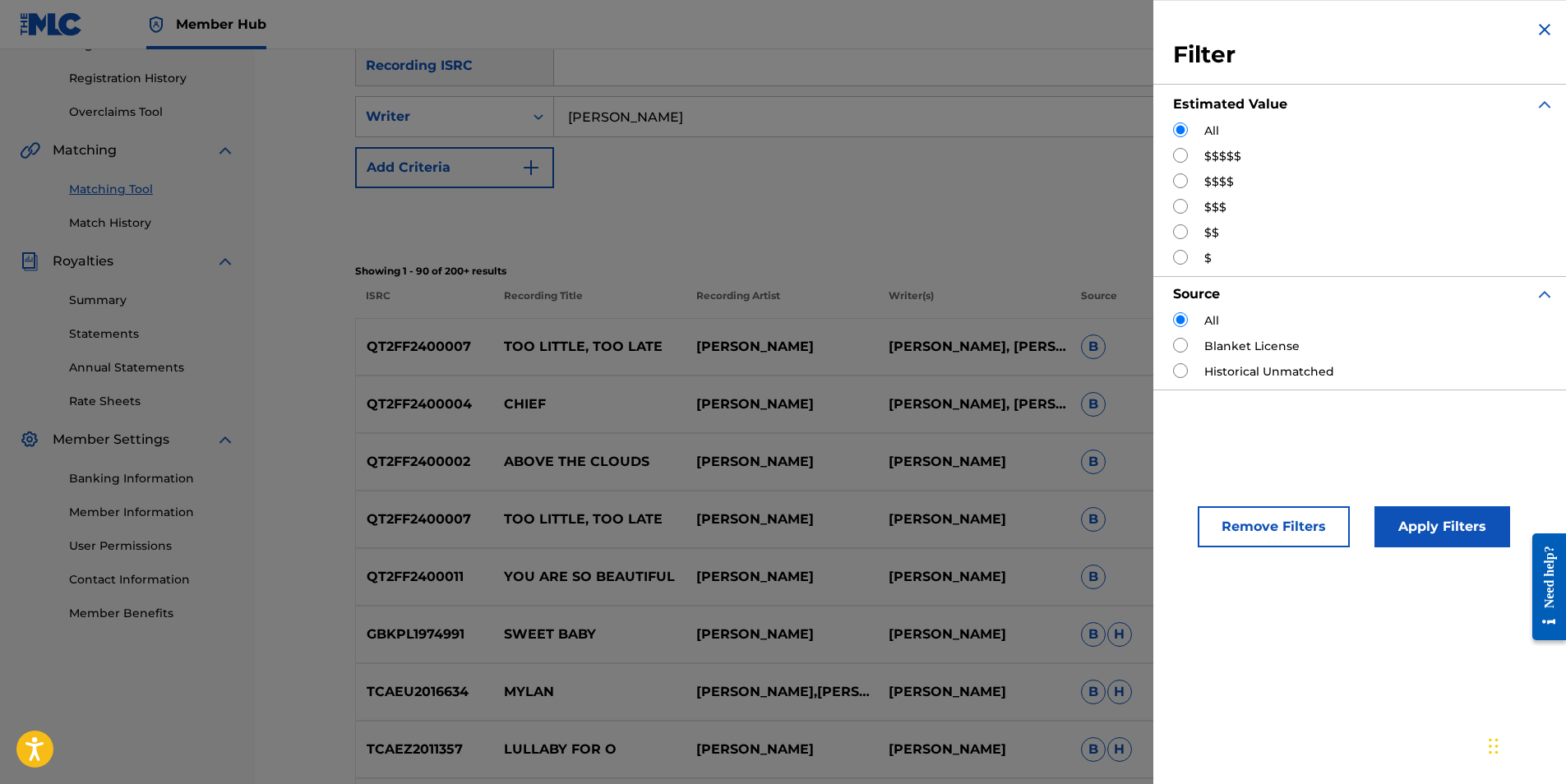
click at [1179, 203] on input "Search Form" at bounding box center [1180, 206] width 15 height 15
radio input "true"
click at [1408, 524] on button "Apply Filters" at bounding box center [1441, 526] width 136 height 41
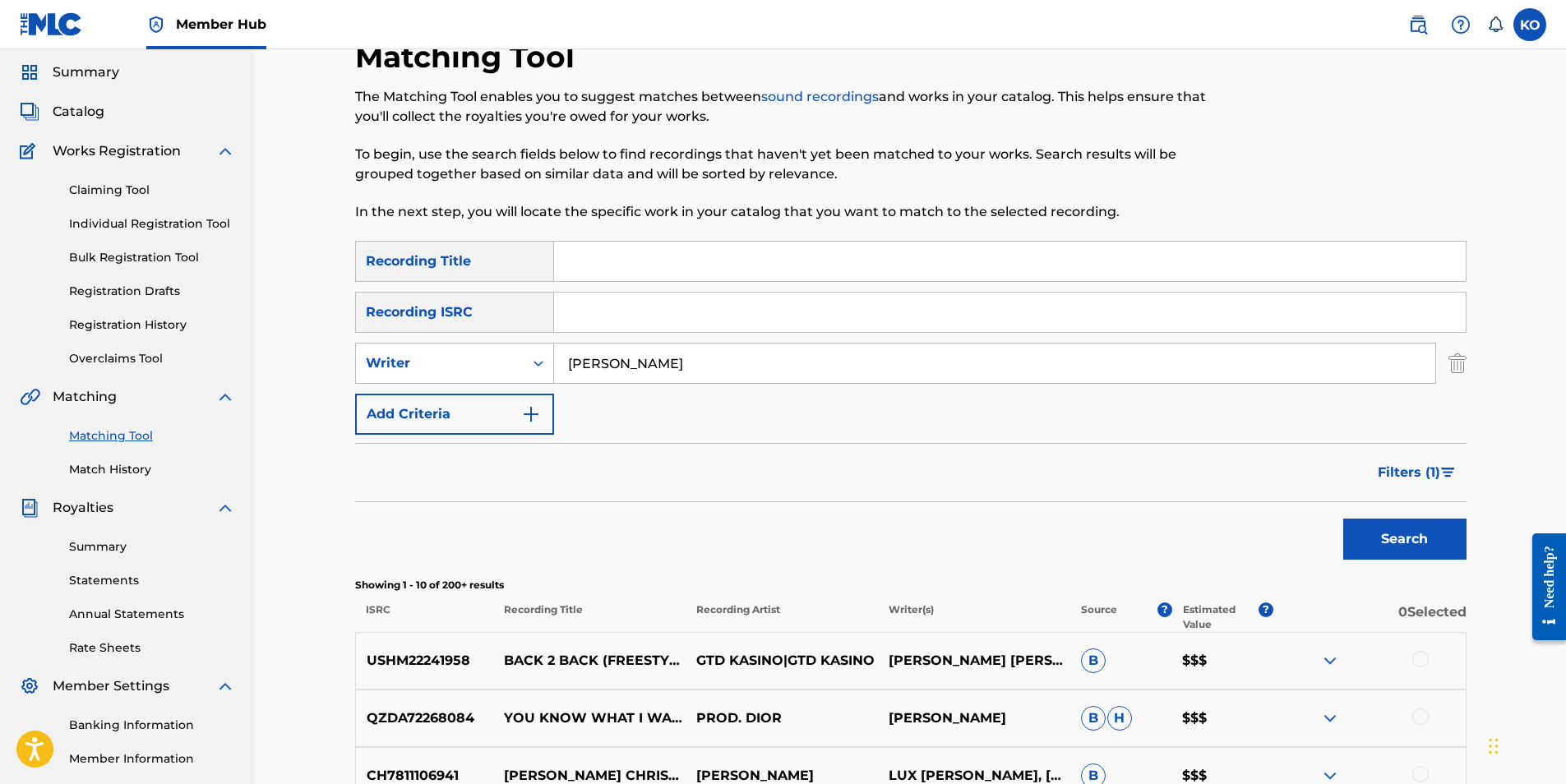
scroll to position [0, 0]
